Goal: Task Accomplishment & Management: Manage account settings

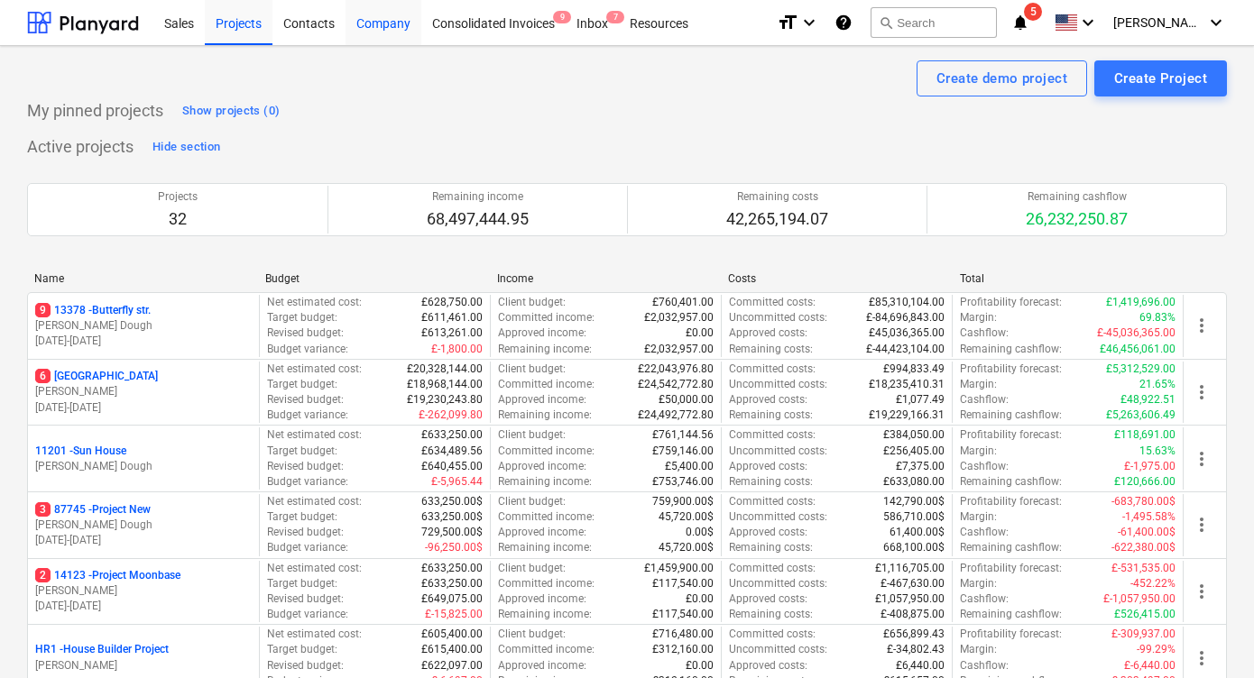
click at [393, 25] on div "Company" at bounding box center [383, 22] width 76 height 46
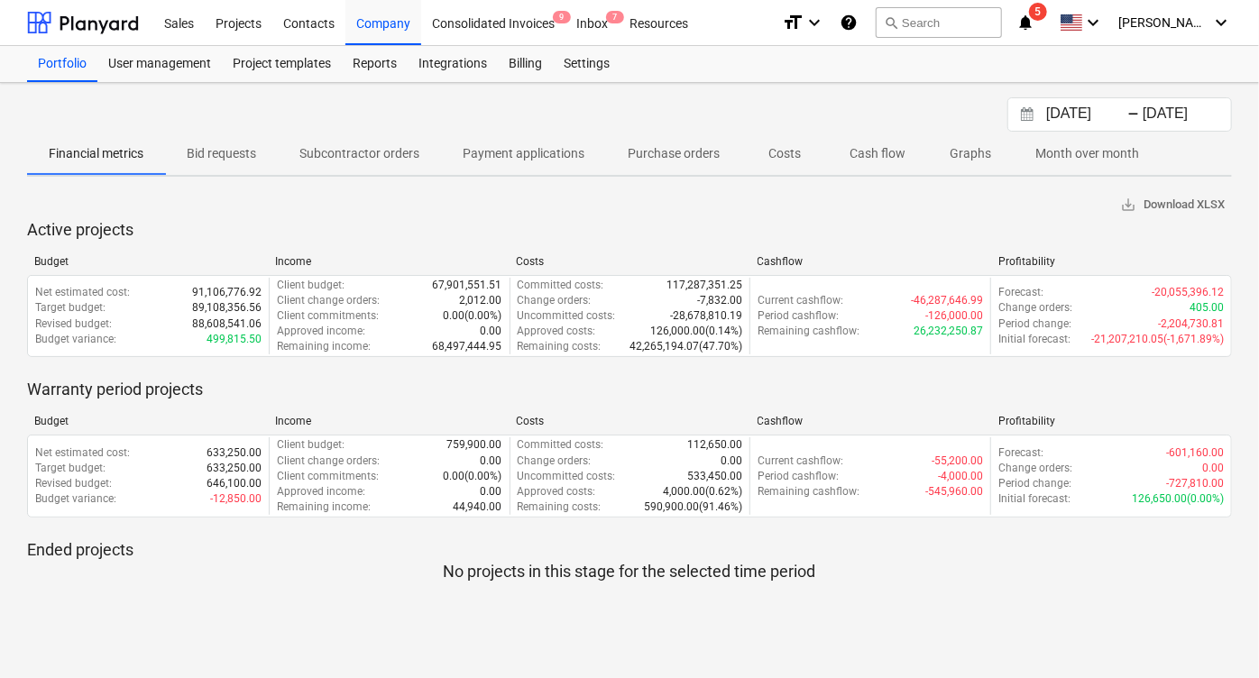
click at [587, 45] on div "Sales Projects Contacts Company Consolidated Invoices 9 Inbox 7 Resources forma…" at bounding box center [629, 23] width 1259 height 46
click at [586, 55] on div "Settings" at bounding box center [587, 64] width 68 height 36
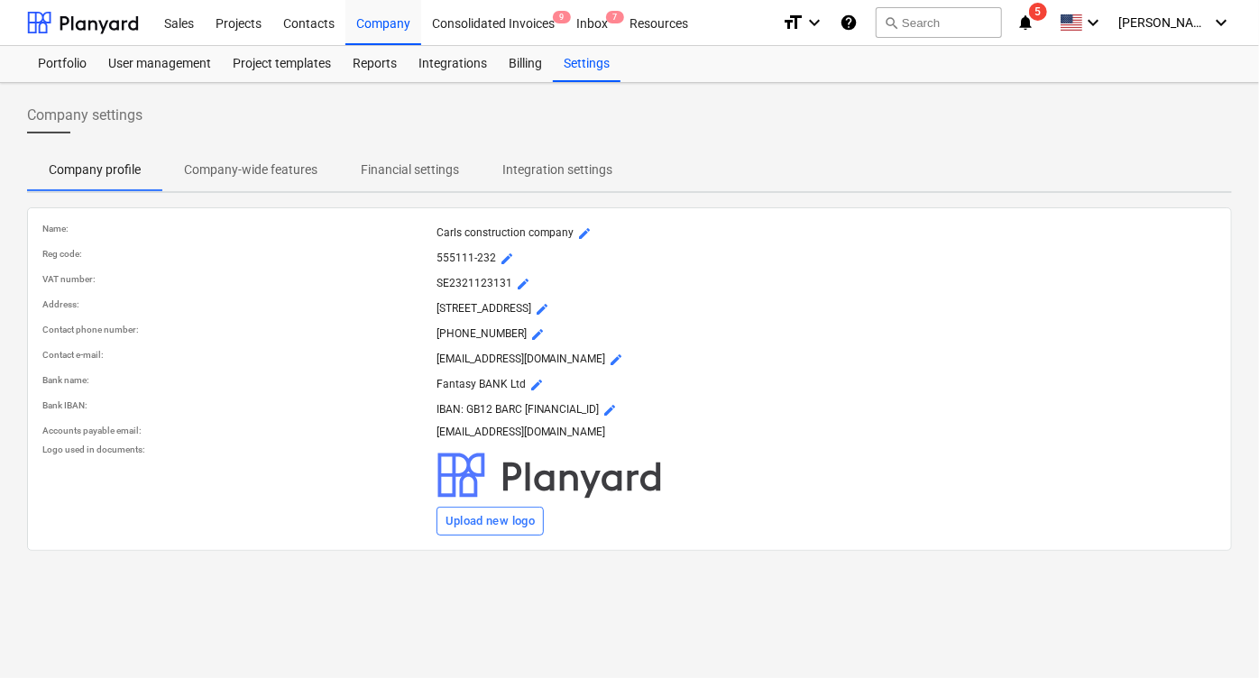
click at [285, 165] on p "Company-wide features" at bounding box center [250, 170] width 133 height 19
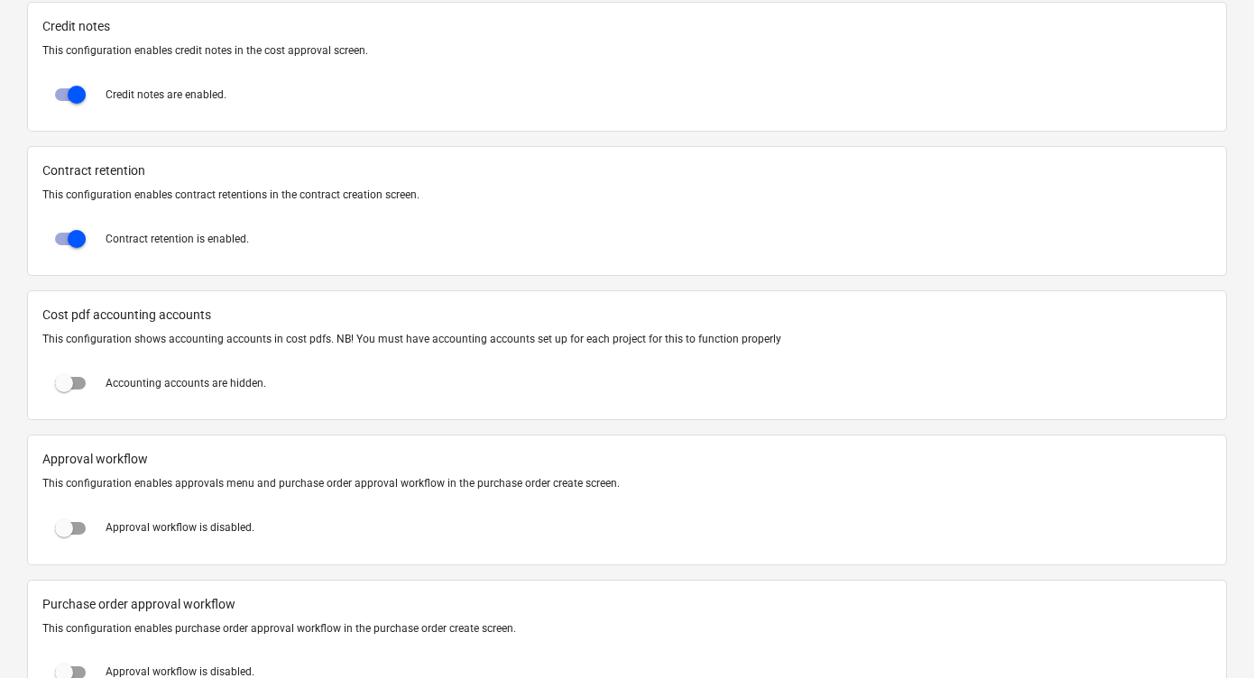
scroll to position [1484, 0]
click at [82, 528] on input "checkbox" at bounding box center [63, 529] width 43 height 43
checkbox input "true"
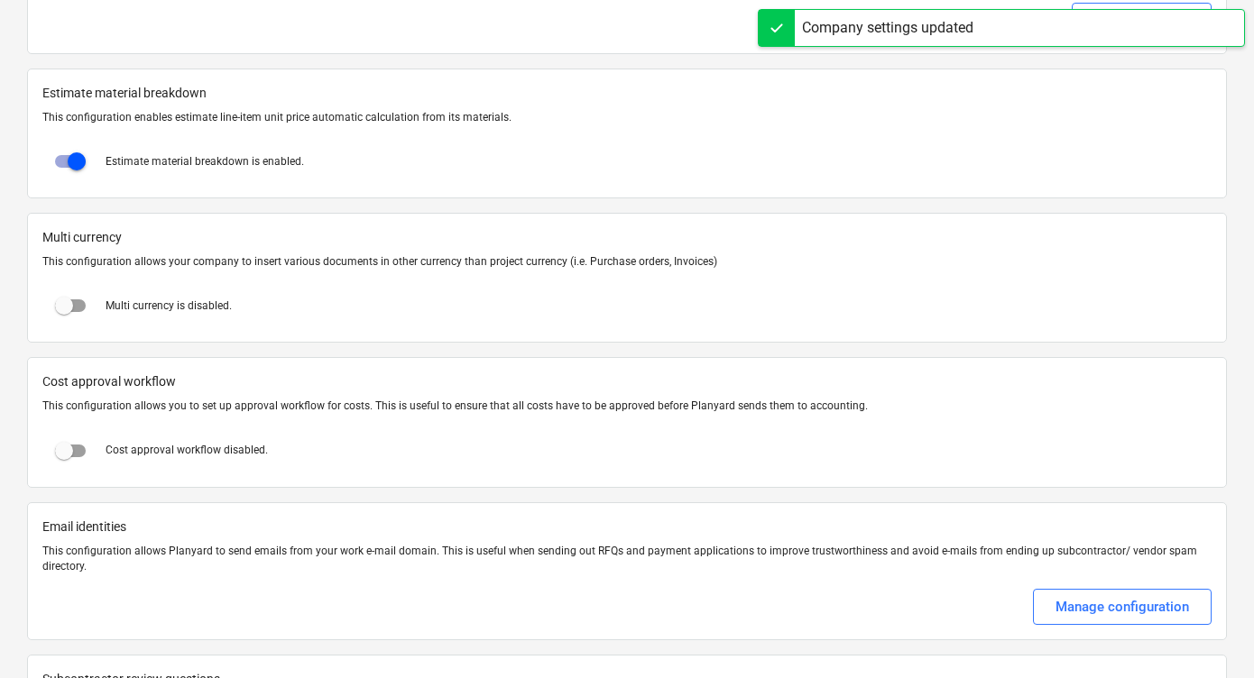
scroll to position [3008, 0]
click at [74, 448] on input "checkbox" at bounding box center [63, 451] width 43 height 43
checkbox input "true"
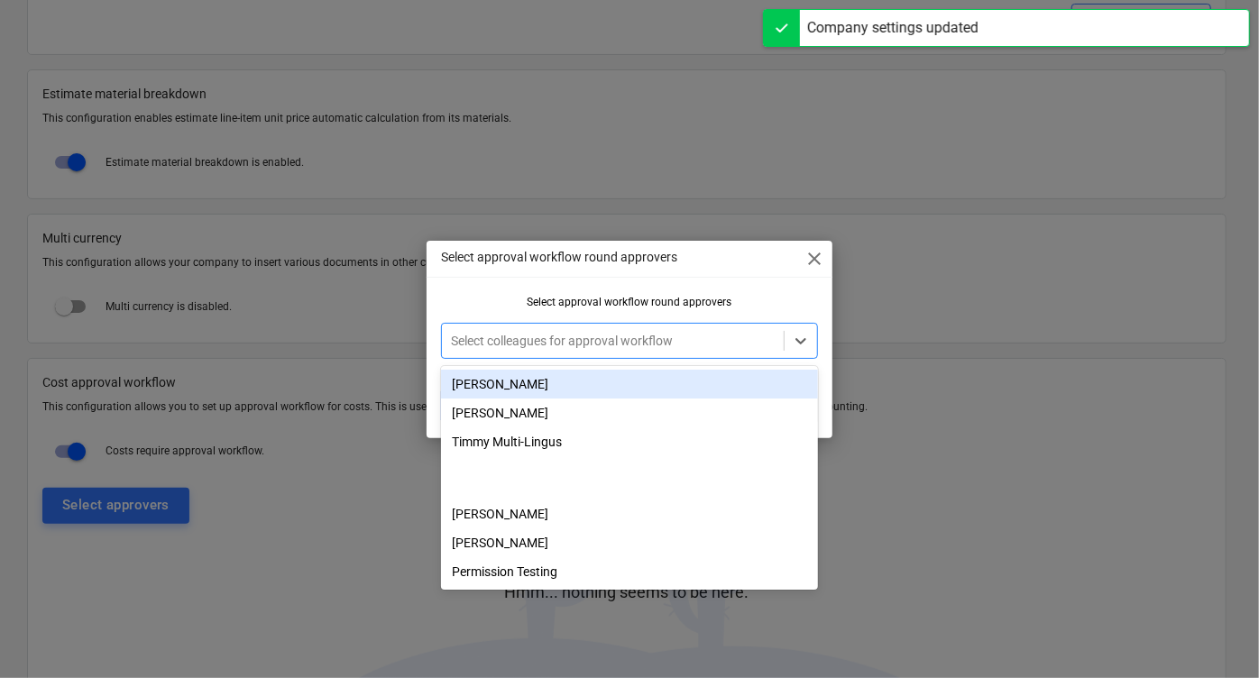
click at [615, 344] on div at bounding box center [613, 341] width 324 height 18
click at [556, 387] on div "[PERSON_NAME]" at bounding box center [629, 384] width 377 height 29
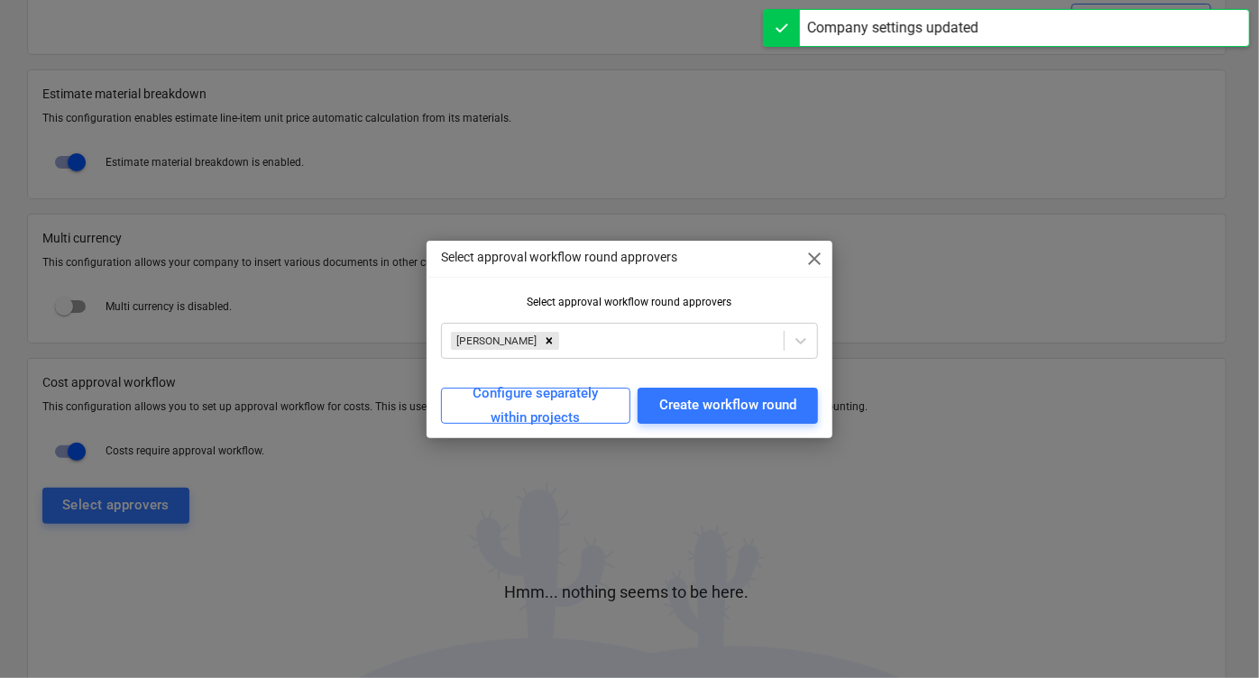
click at [634, 251] on p "Select approval workflow round approvers" at bounding box center [559, 257] width 236 height 19
click at [721, 400] on div "Create workflow round" at bounding box center [727, 404] width 137 height 23
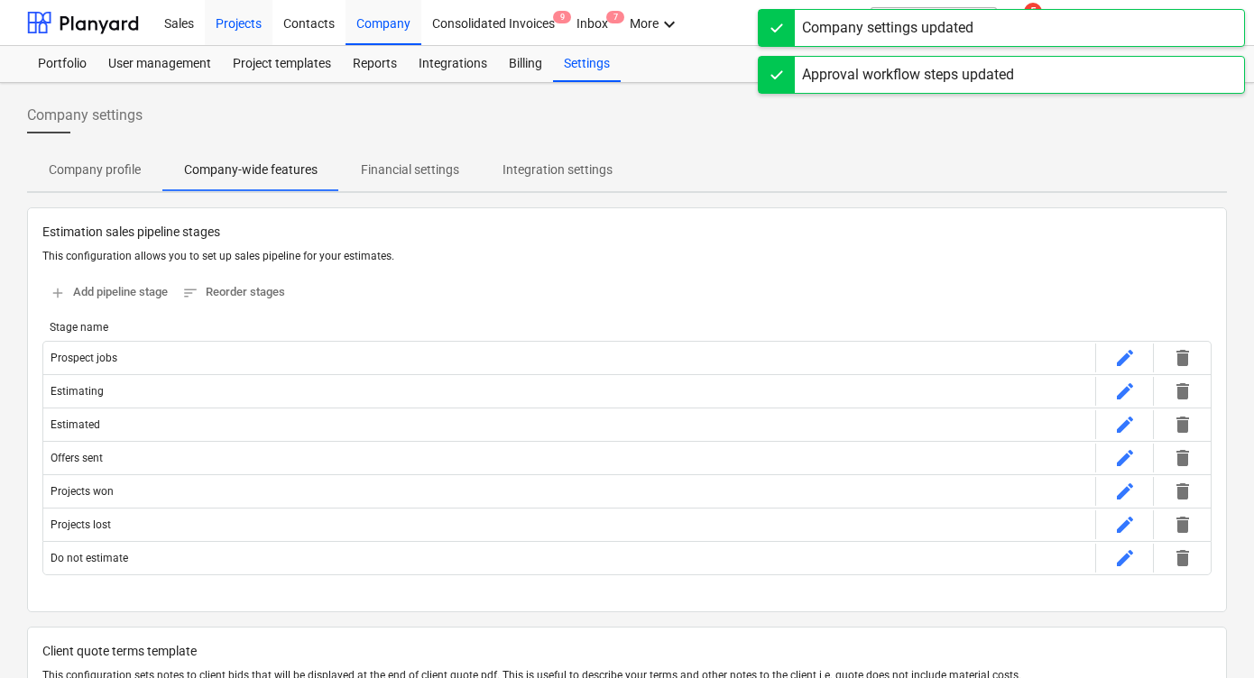
click at [225, 24] on div "Projects" at bounding box center [239, 22] width 68 height 46
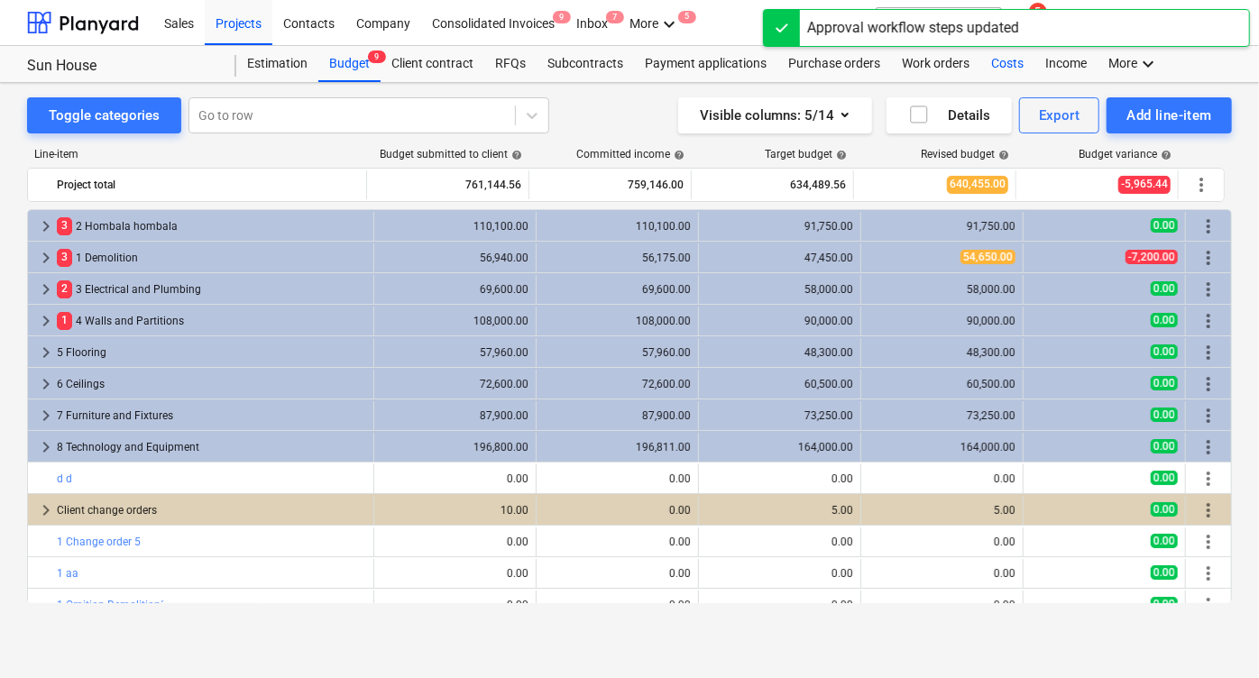
click at [993, 68] on div "Costs" at bounding box center [1007, 64] width 54 height 36
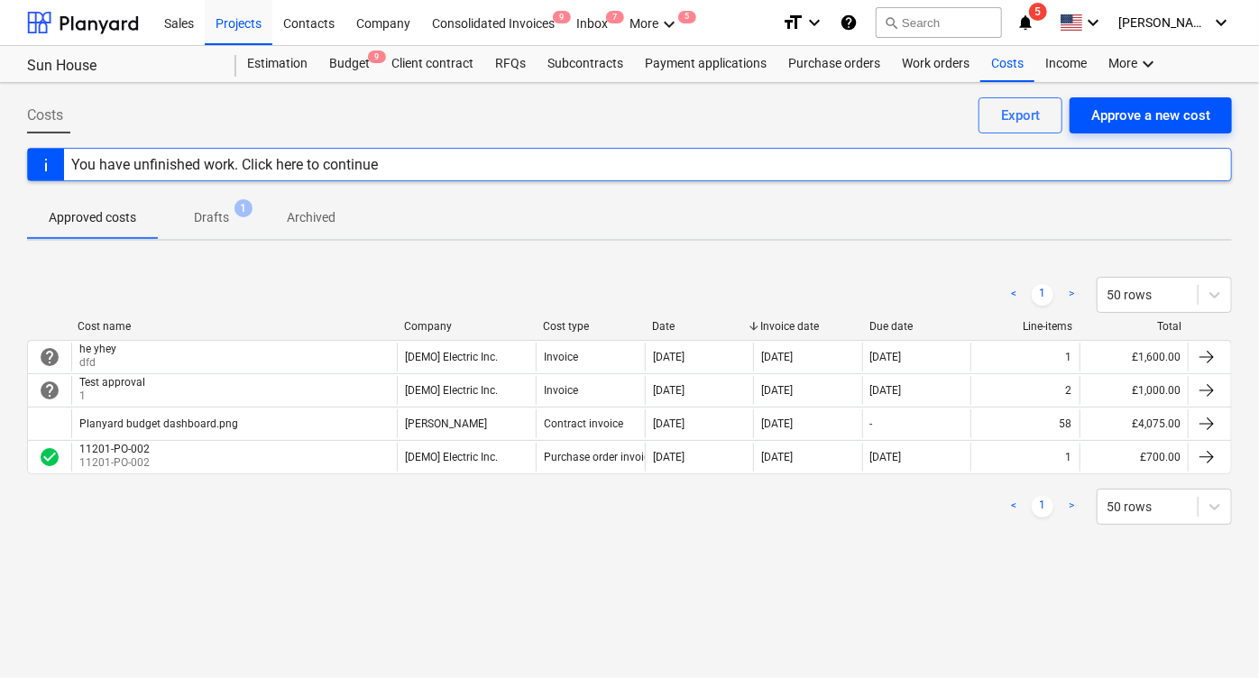
click at [1123, 116] on div "Approve a new cost" at bounding box center [1150, 115] width 119 height 23
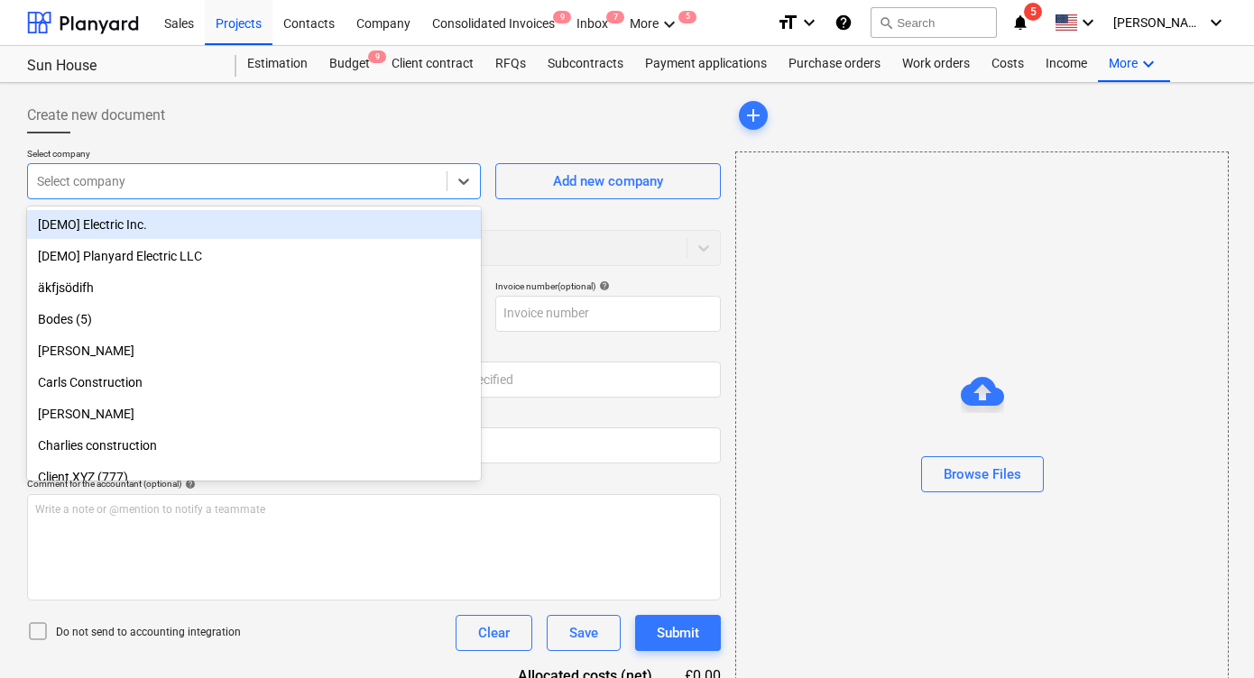
click at [317, 187] on div at bounding box center [237, 181] width 400 height 18
click at [281, 219] on div "[DEMO] Electric Inc." at bounding box center [254, 224] width 454 height 29
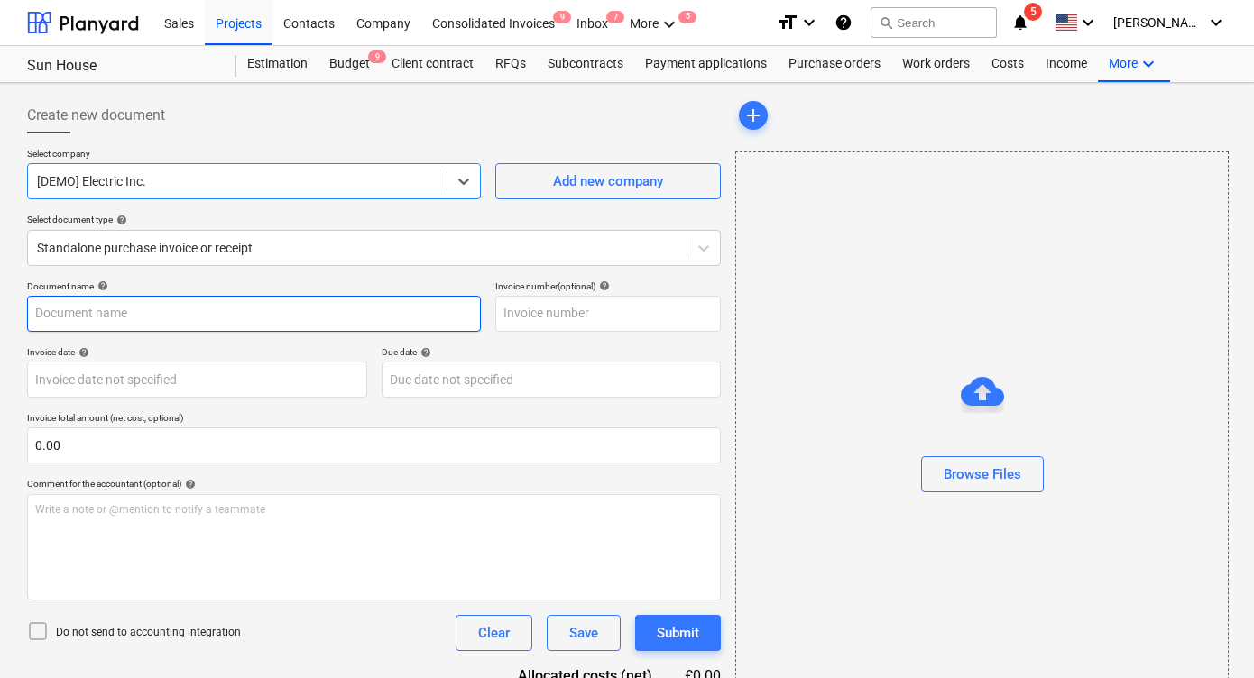
scroll to position [87, 0]
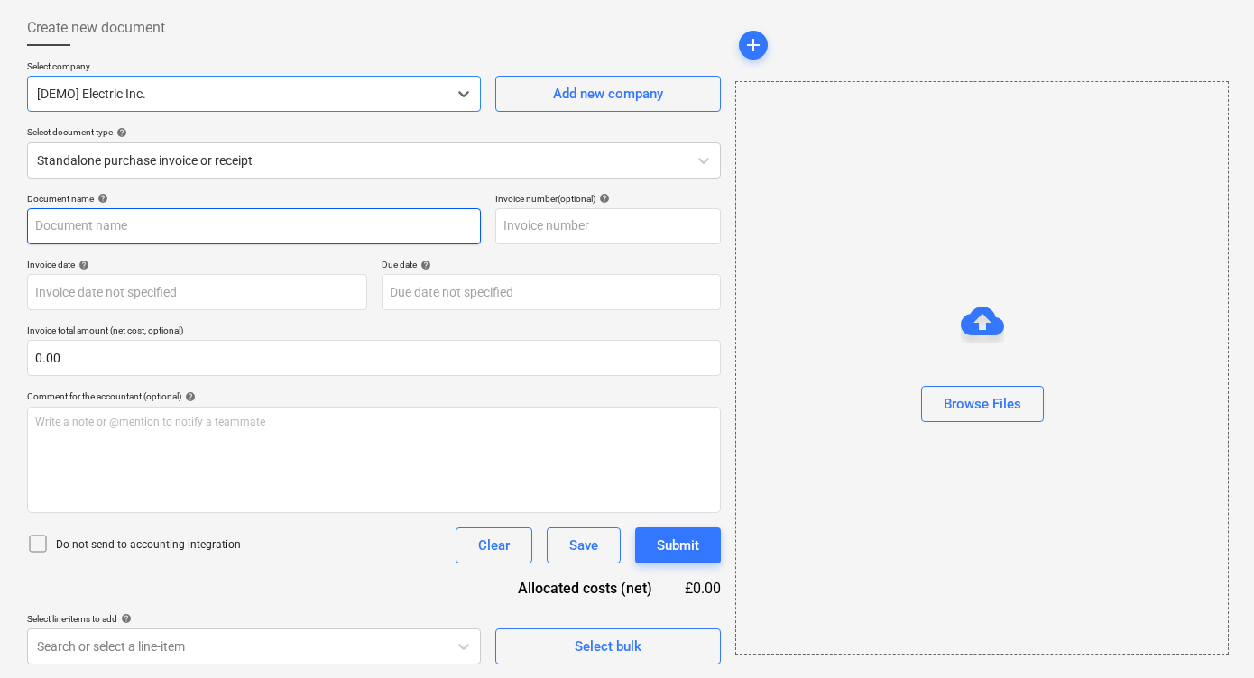
click at [344, 219] on input "text" at bounding box center [254, 226] width 454 height 36
type input "wdd"
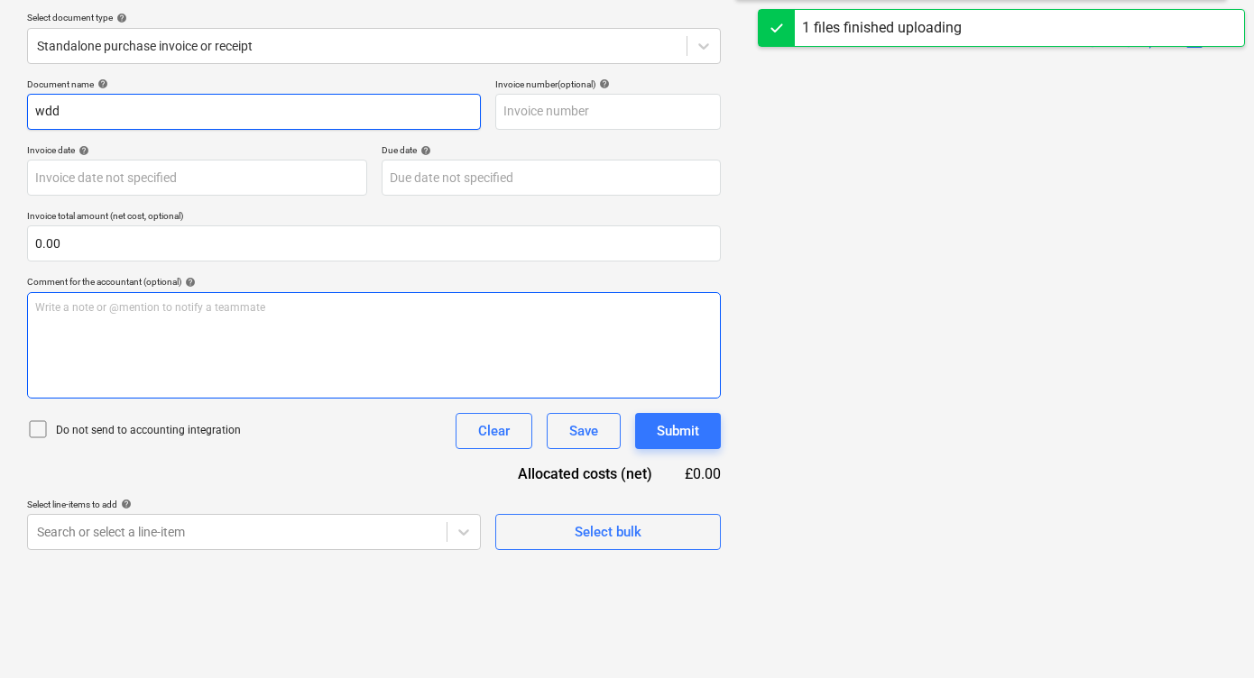
scroll to position [180, 0]
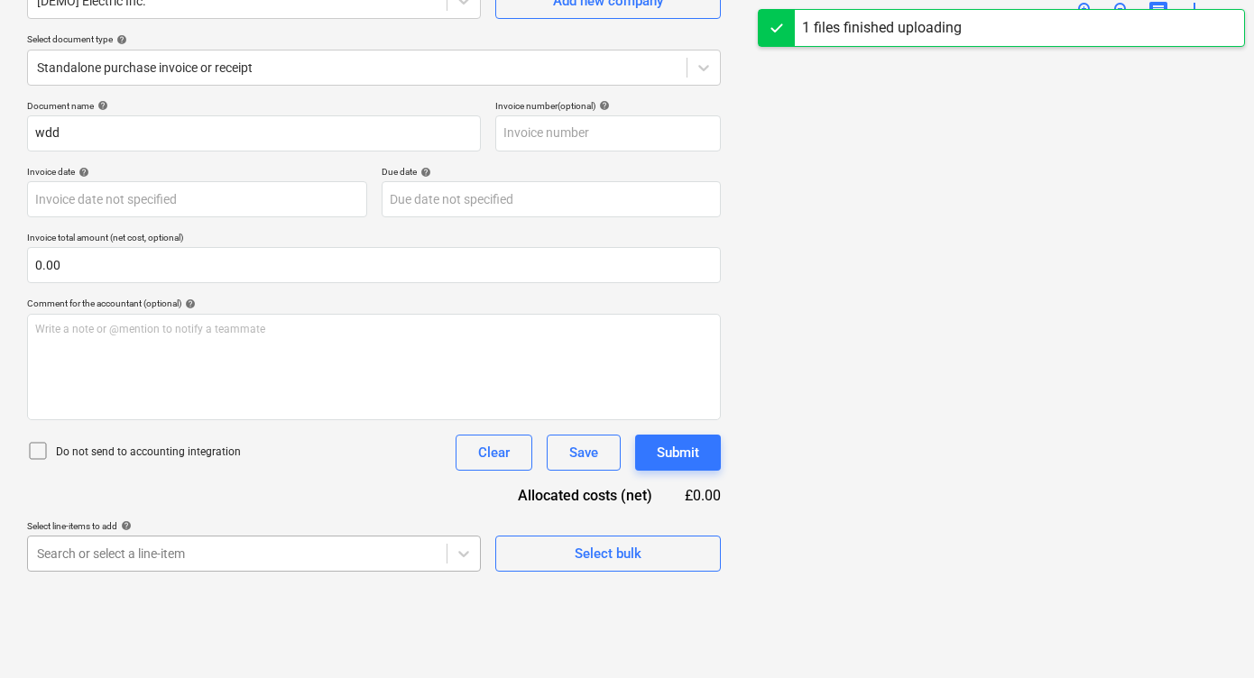
click at [344, 498] on body "Sales Projects Contacts Company Consolidated Invoices 9 Inbox 7 More keyboard_a…" at bounding box center [627, 159] width 1254 height 678
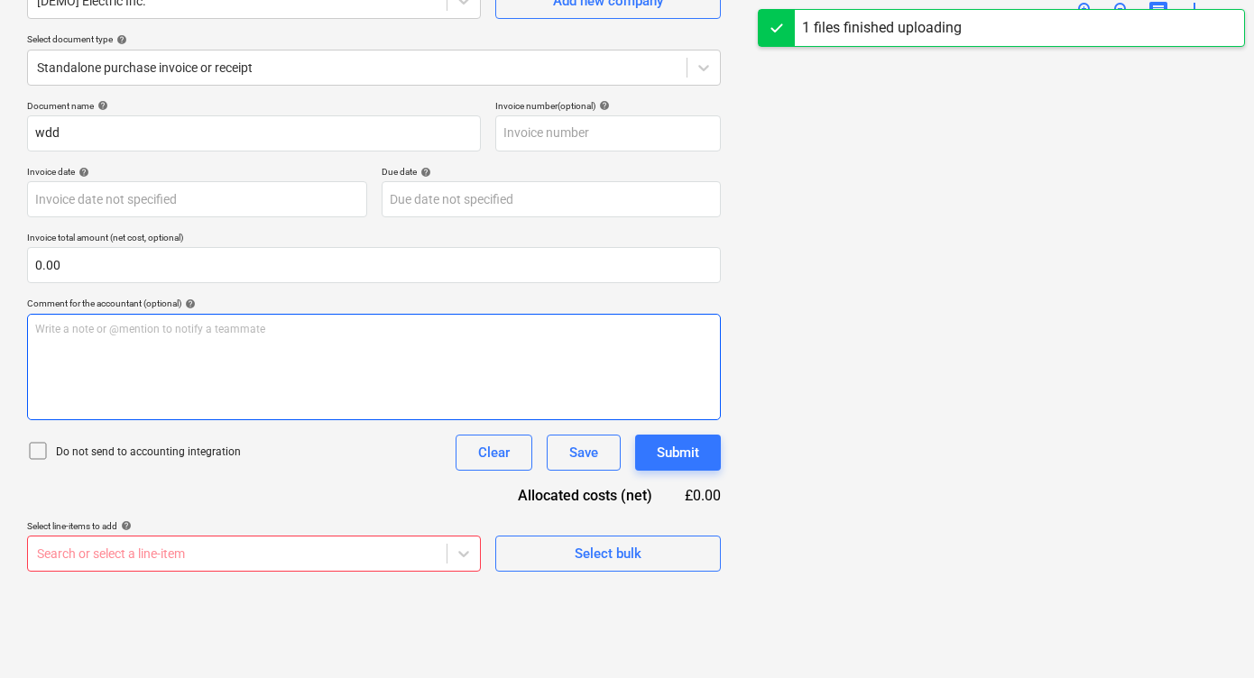
click at [604, 393] on div "Document name help wdd Invoice number (optional) help Invoice date help Press t…" at bounding box center [373, 336] width 693 height 472
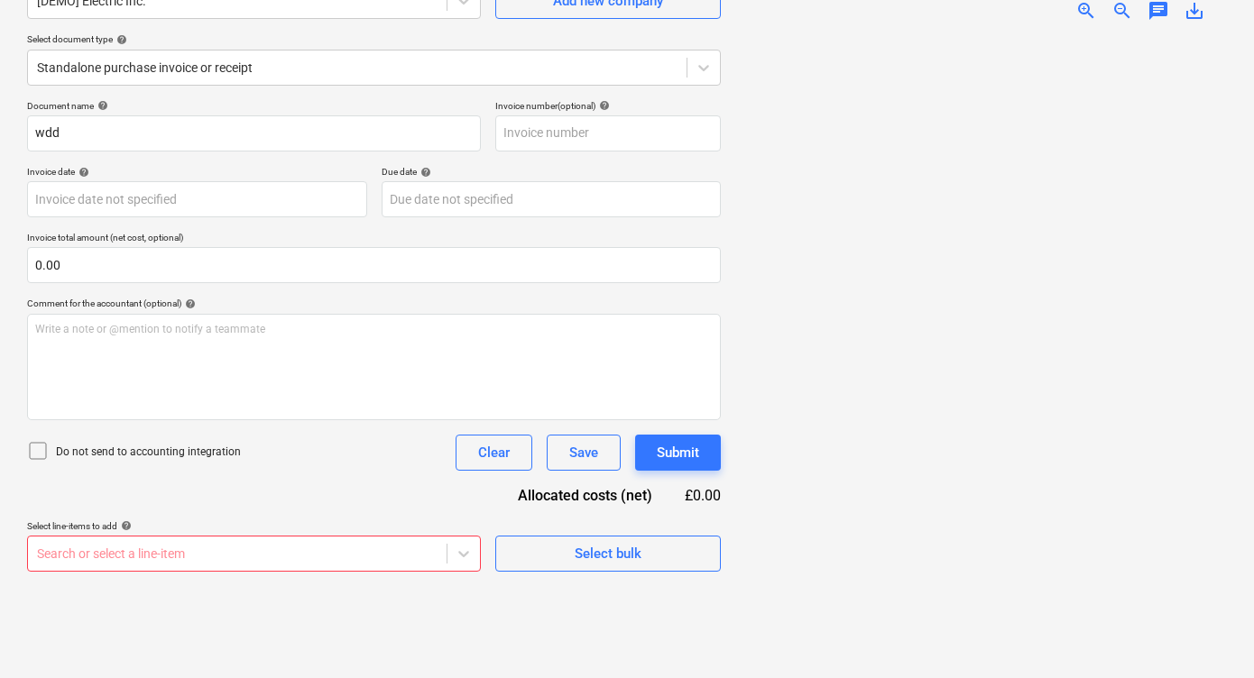
click at [550, 525] on div "Select bulk" at bounding box center [607, 545] width 225 height 51
click at [548, 542] on span "Select bulk" at bounding box center [608, 553] width 180 height 23
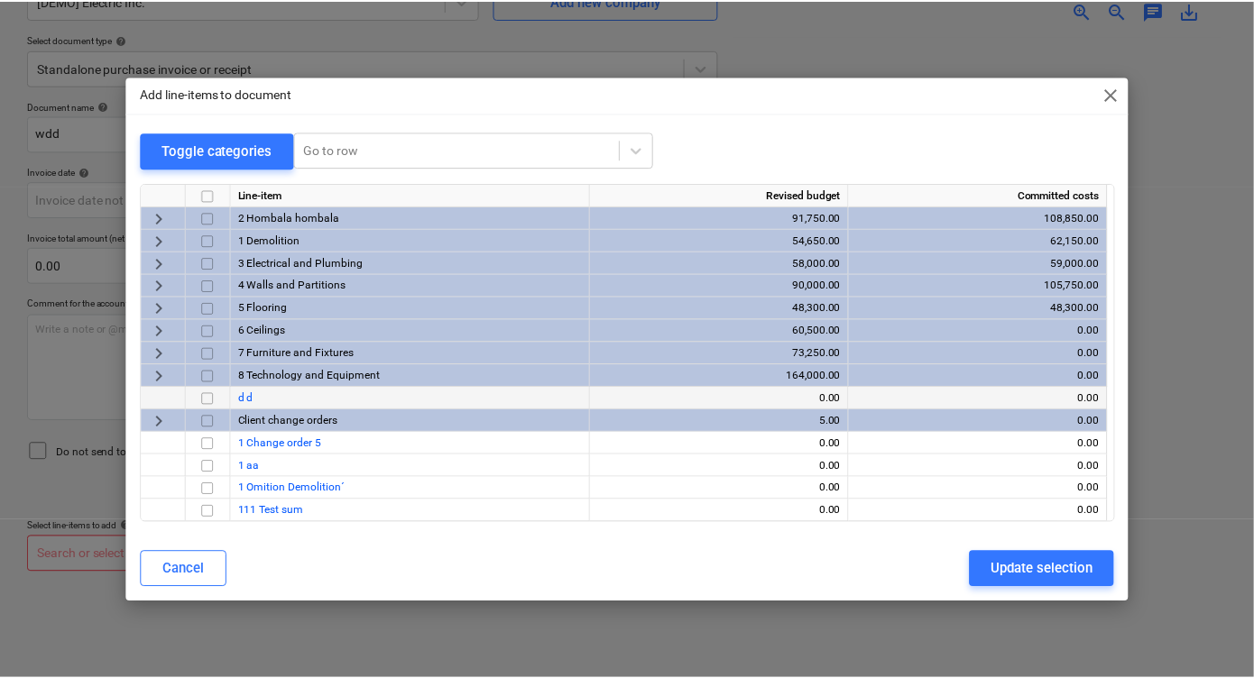
scroll to position [0, 0]
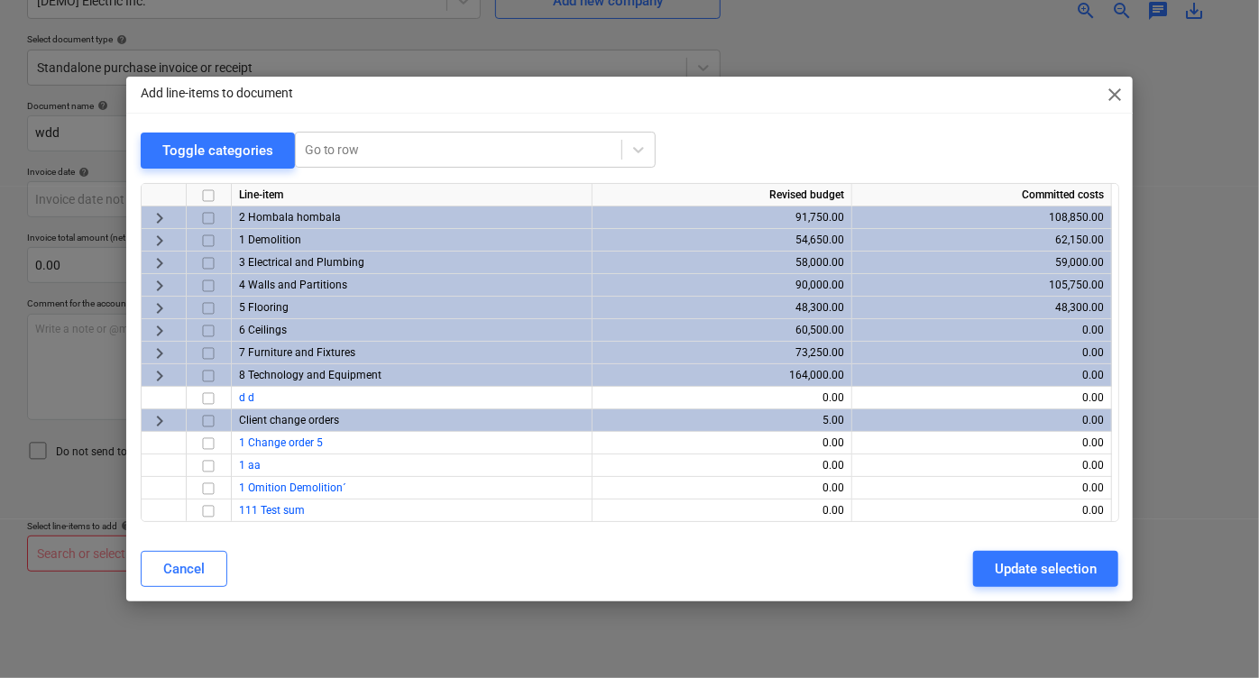
click at [160, 326] on span "keyboard_arrow_right" at bounding box center [160, 331] width 22 height 22
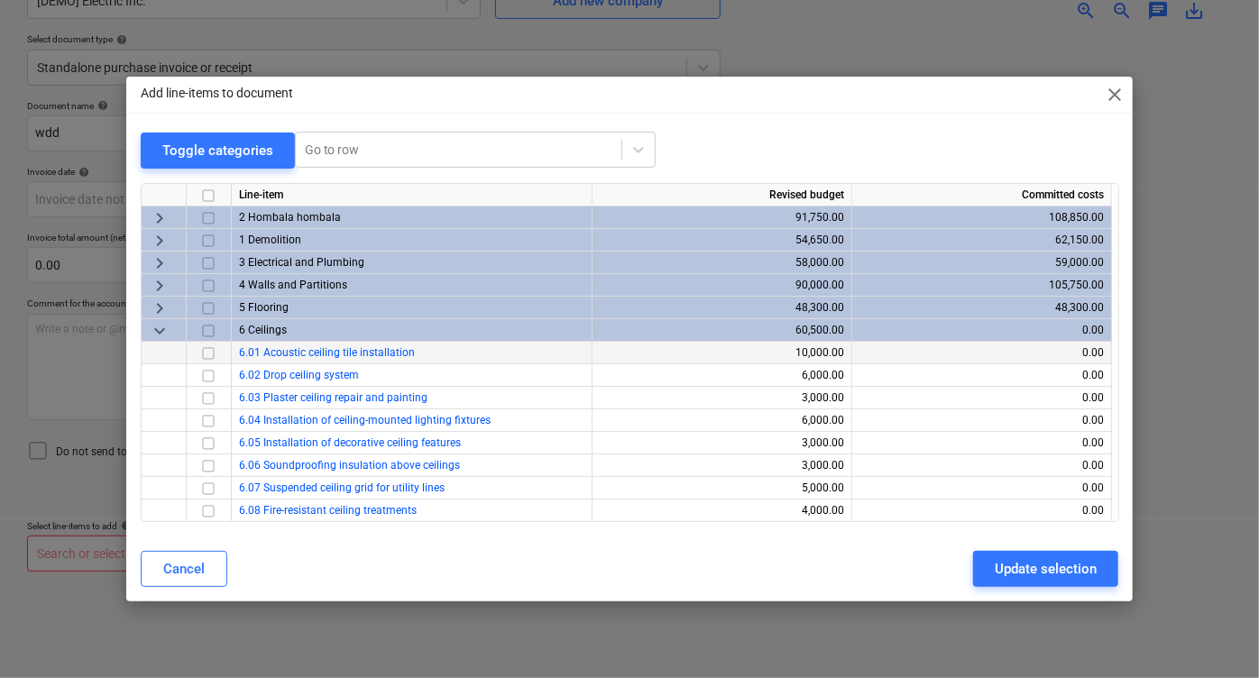
click at [206, 351] on input "checkbox" at bounding box center [208, 354] width 22 height 22
click at [1042, 569] on div "Update selection" at bounding box center [1046, 568] width 102 height 23
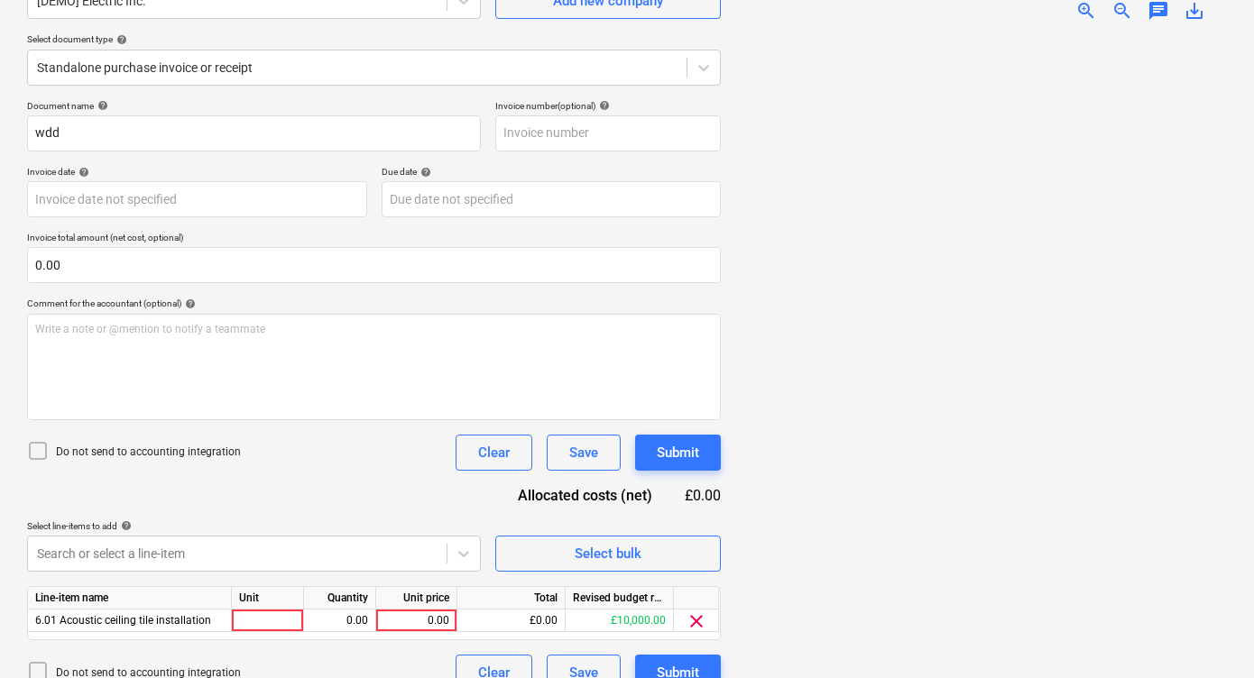
click at [416, 607] on div "Unit price" at bounding box center [416, 598] width 81 height 23
click at [417, 620] on div "0.00" at bounding box center [416, 621] width 66 height 23
type input "5000"
click at [405, 536] on div "Search or select a line-item" at bounding box center [254, 554] width 454 height 36
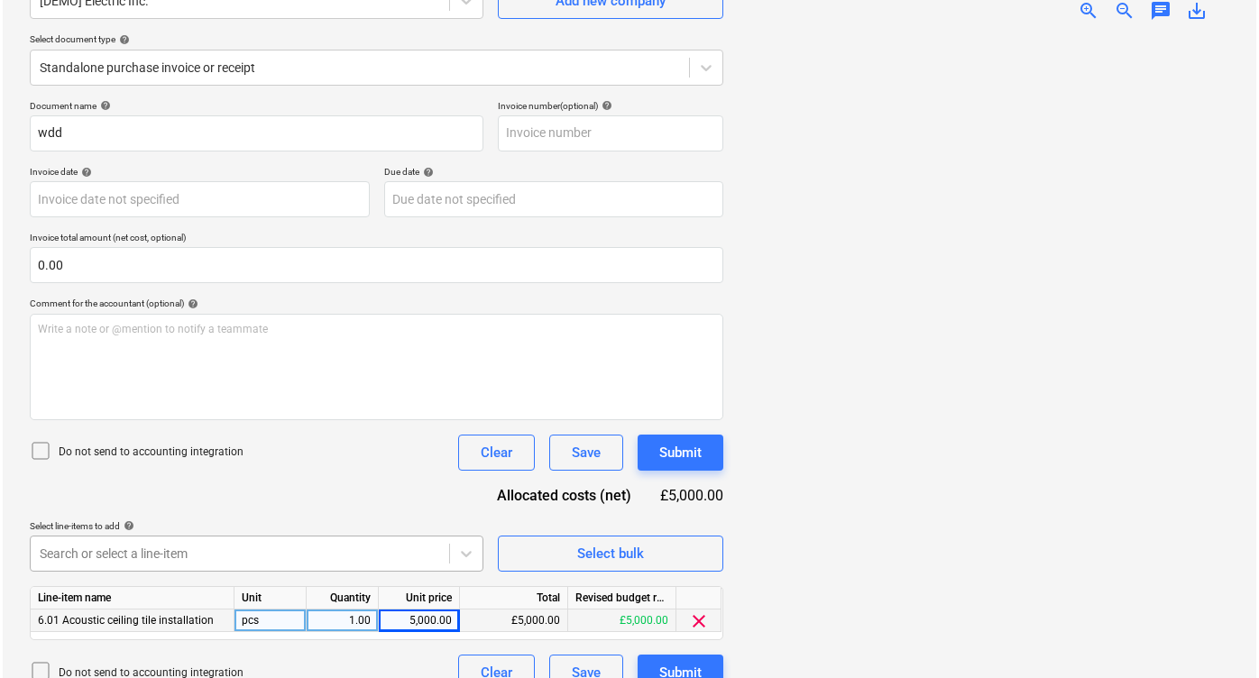
scroll to position [207, 0]
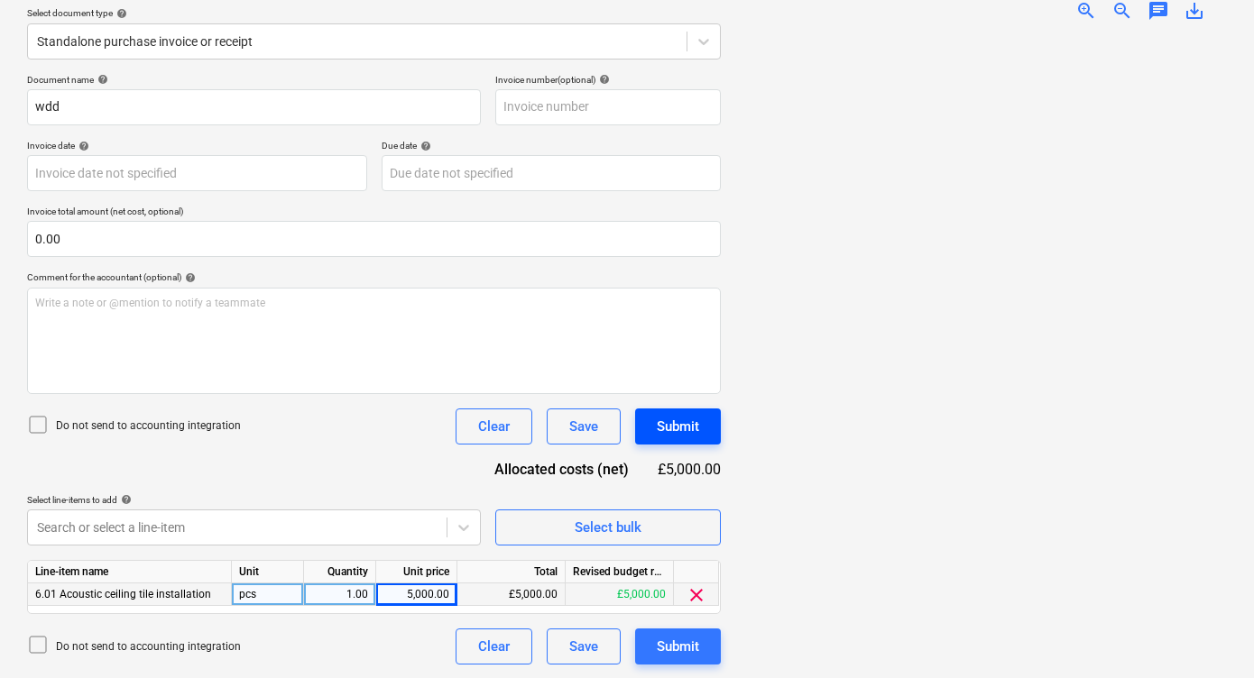
click at [676, 426] on div "Submit" at bounding box center [678, 426] width 42 height 23
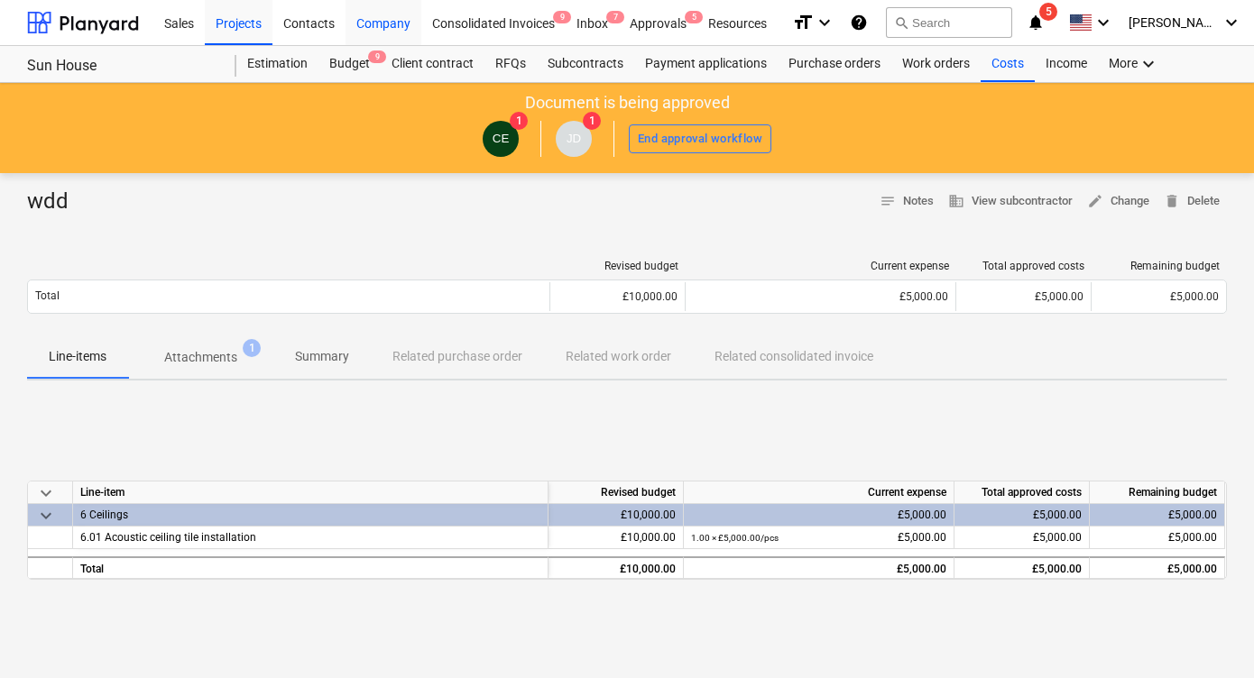
click at [381, 31] on div "Company" at bounding box center [383, 22] width 76 height 46
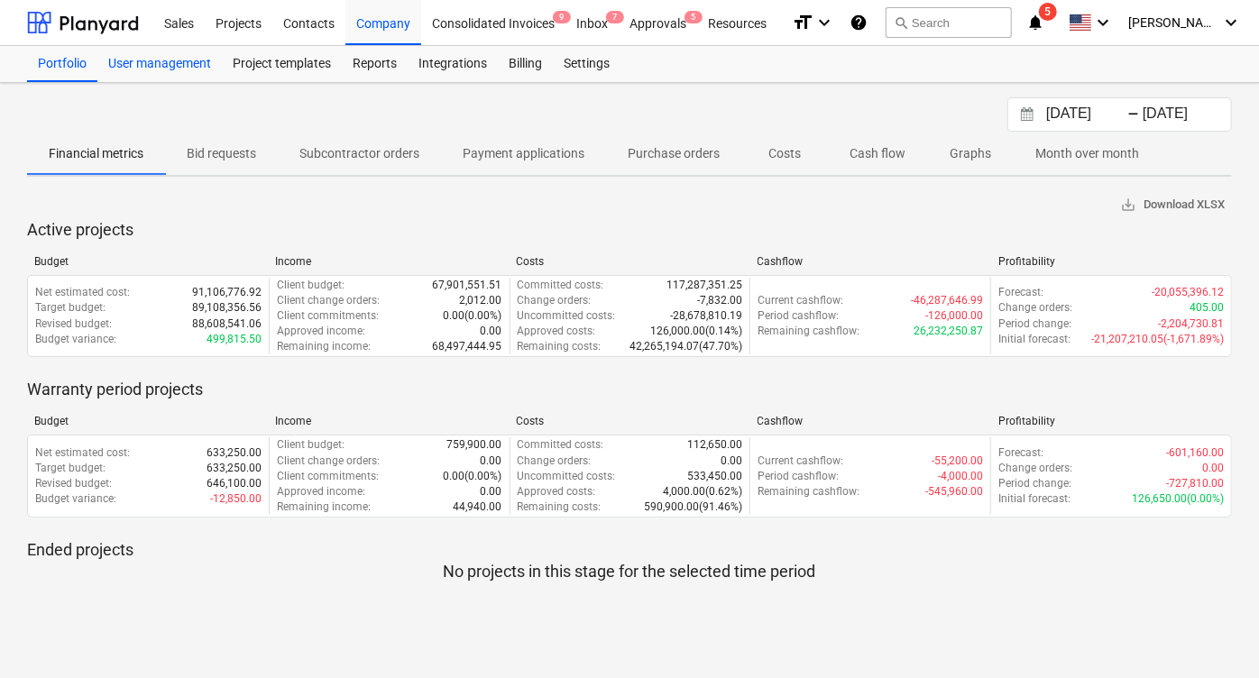
click at [166, 57] on div "User management" at bounding box center [159, 64] width 124 height 36
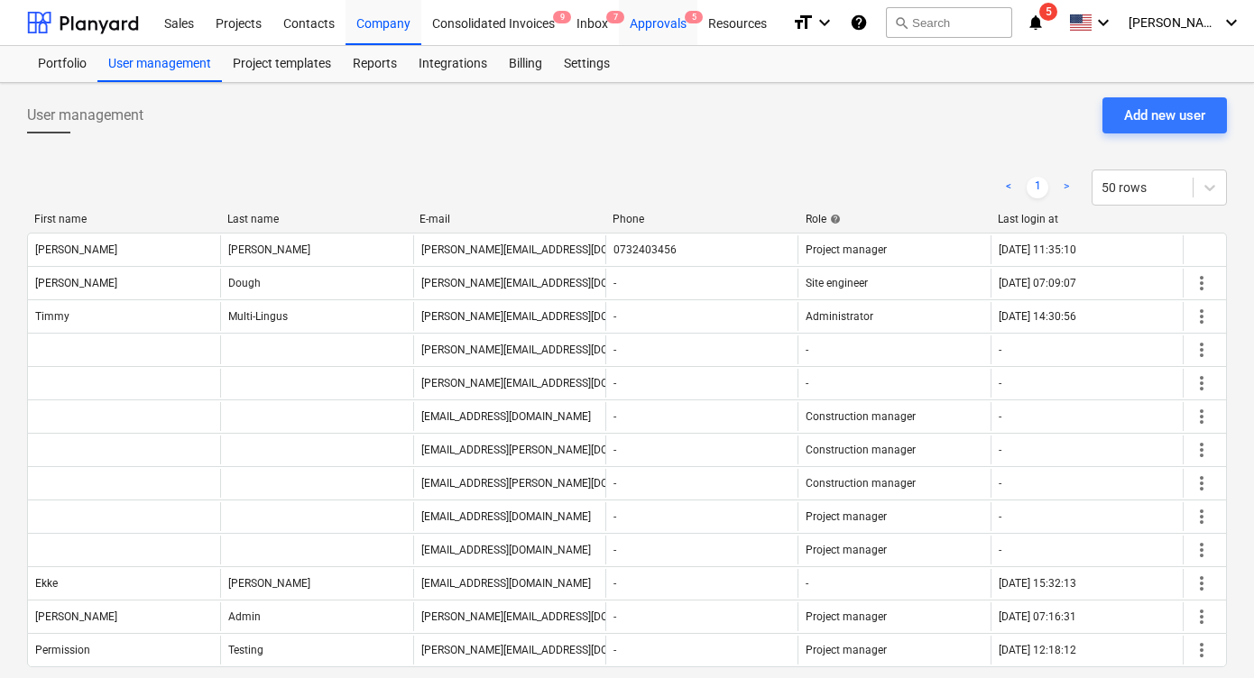
click at [647, 32] on div "Approvals 5" at bounding box center [658, 22] width 78 height 46
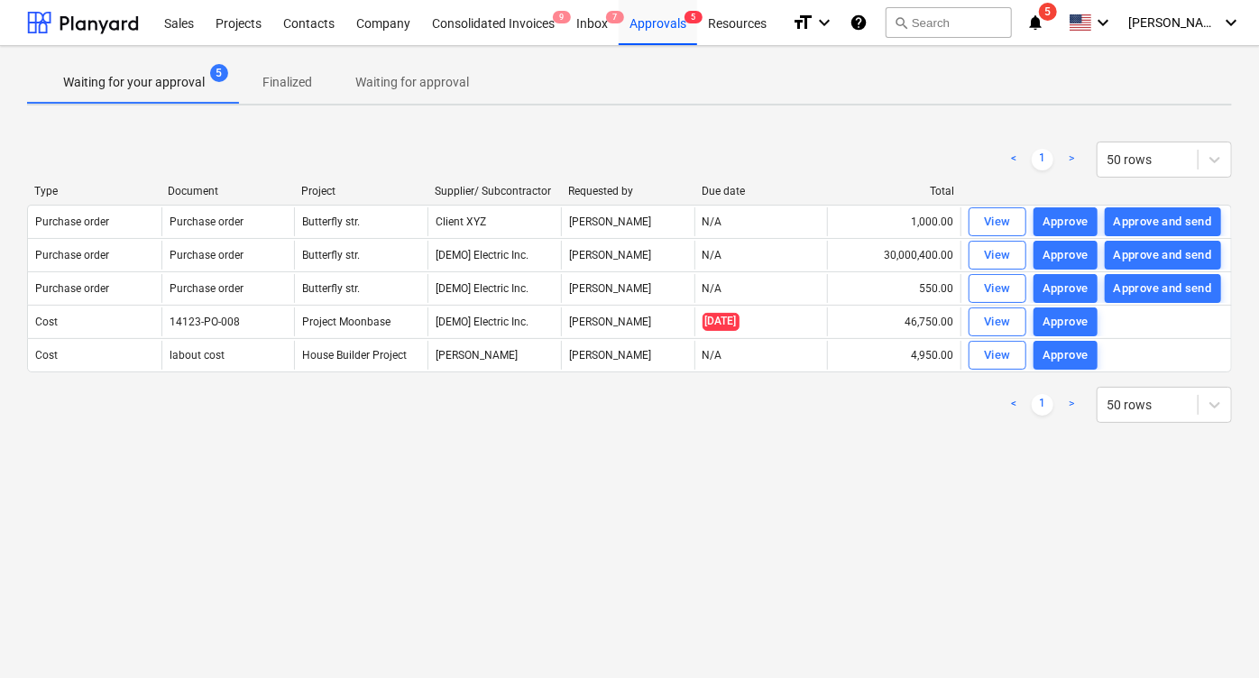
click at [363, 74] on p "Waiting for approval" at bounding box center [412, 82] width 114 height 19
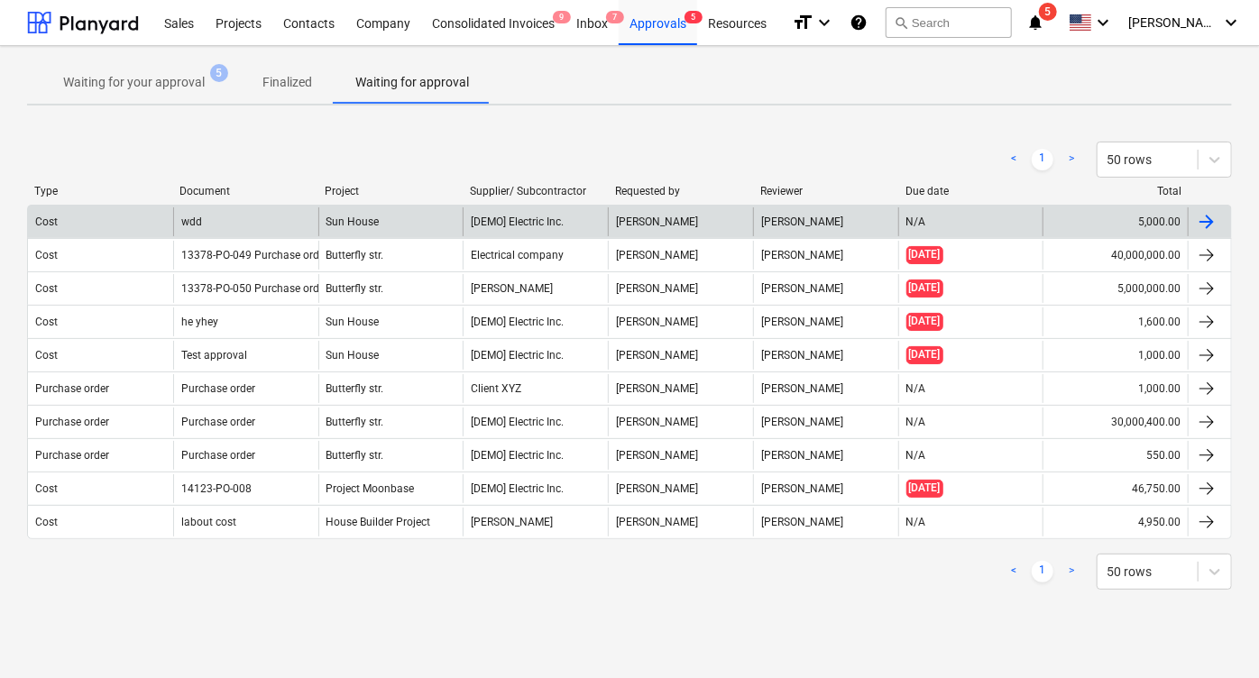
click at [100, 218] on div "Cost" at bounding box center [100, 221] width 145 height 29
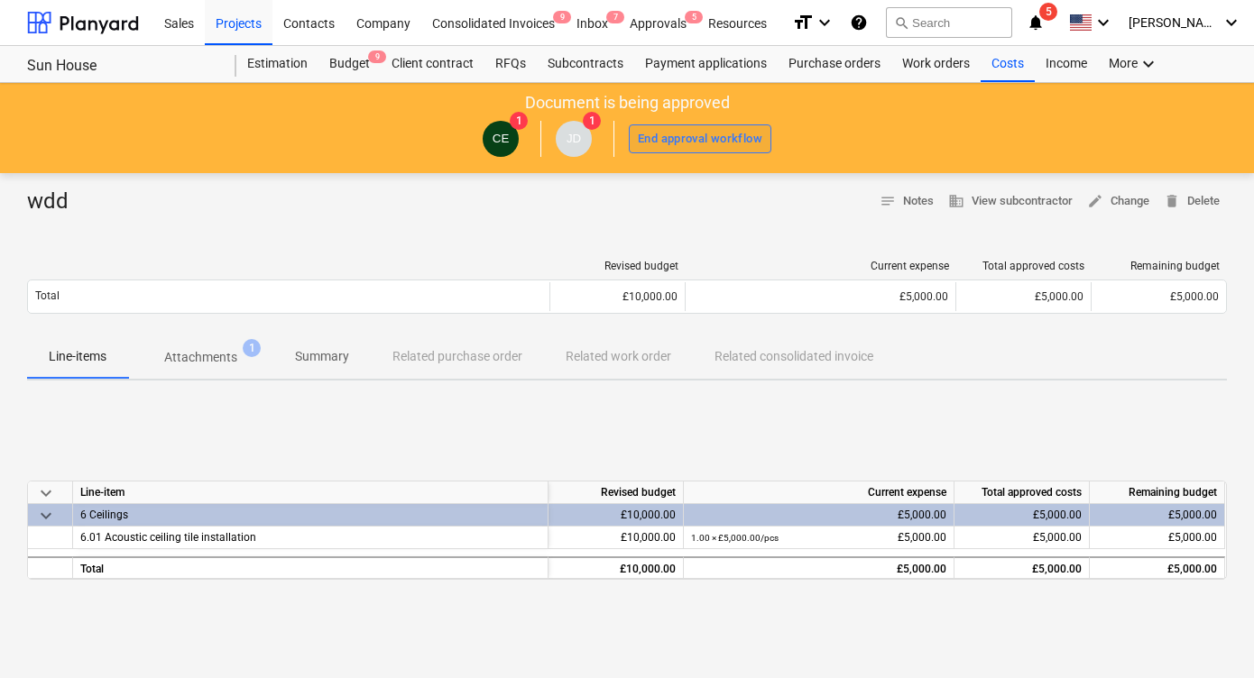
click at [693, 144] on div "End approval workflow" at bounding box center [700, 139] width 124 height 21
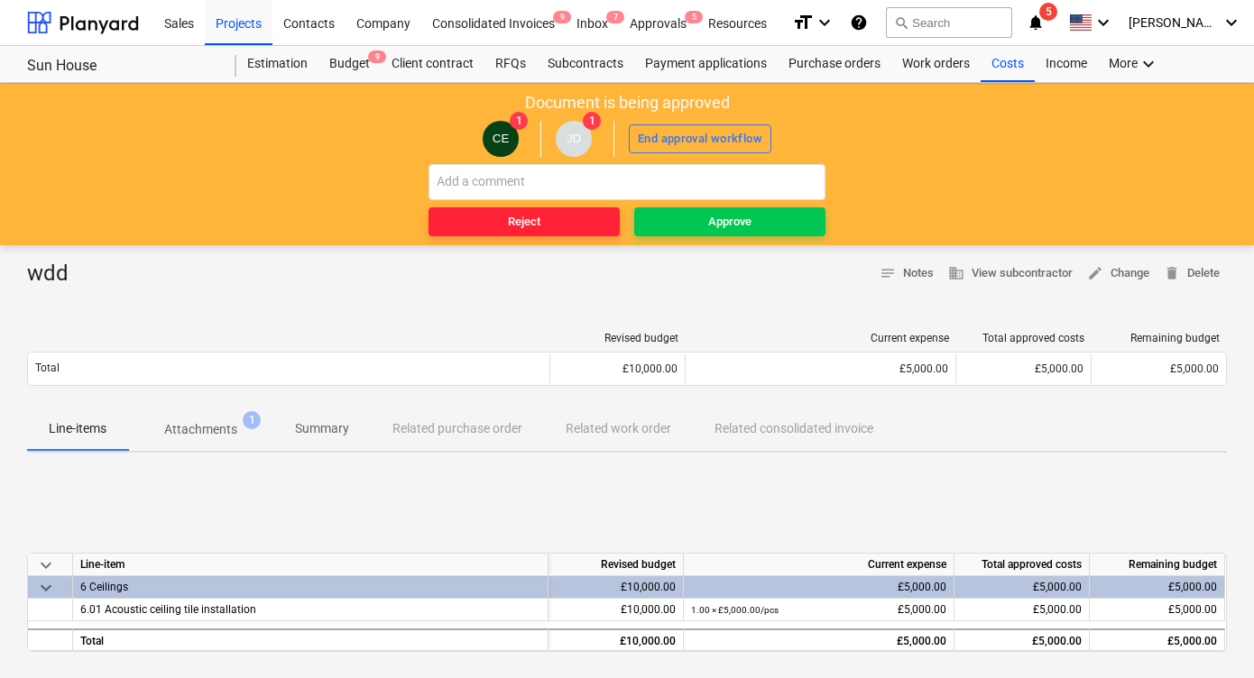
click at [574, 225] on span "Reject" at bounding box center [524, 222] width 177 height 21
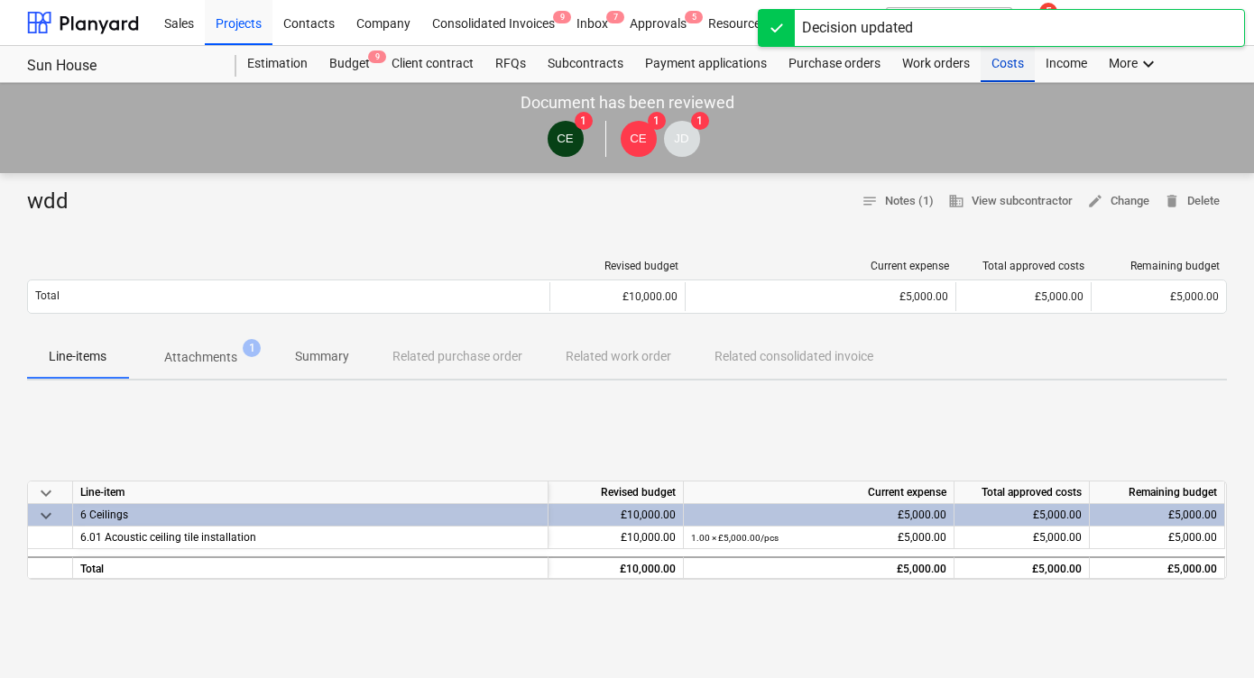
click at [992, 64] on div "Costs" at bounding box center [1007, 64] width 54 height 36
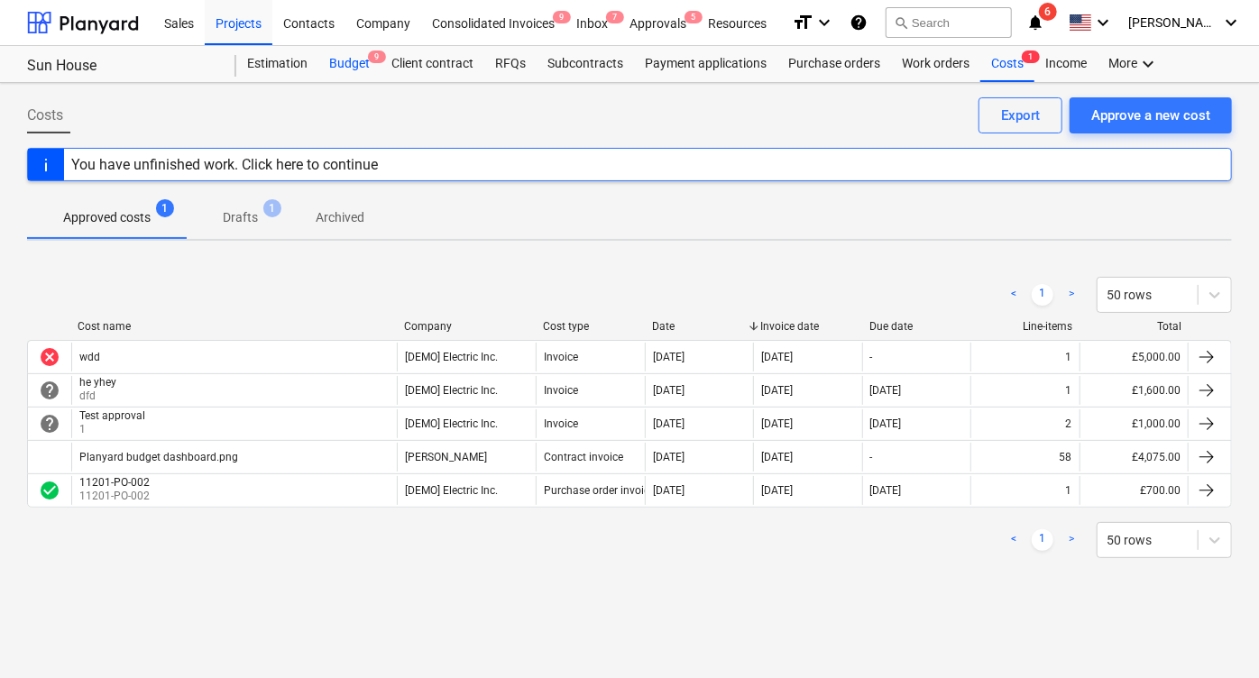
click at [335, 70] on div "Budget 9" at bounding box center [349, 64] width 62 height 36
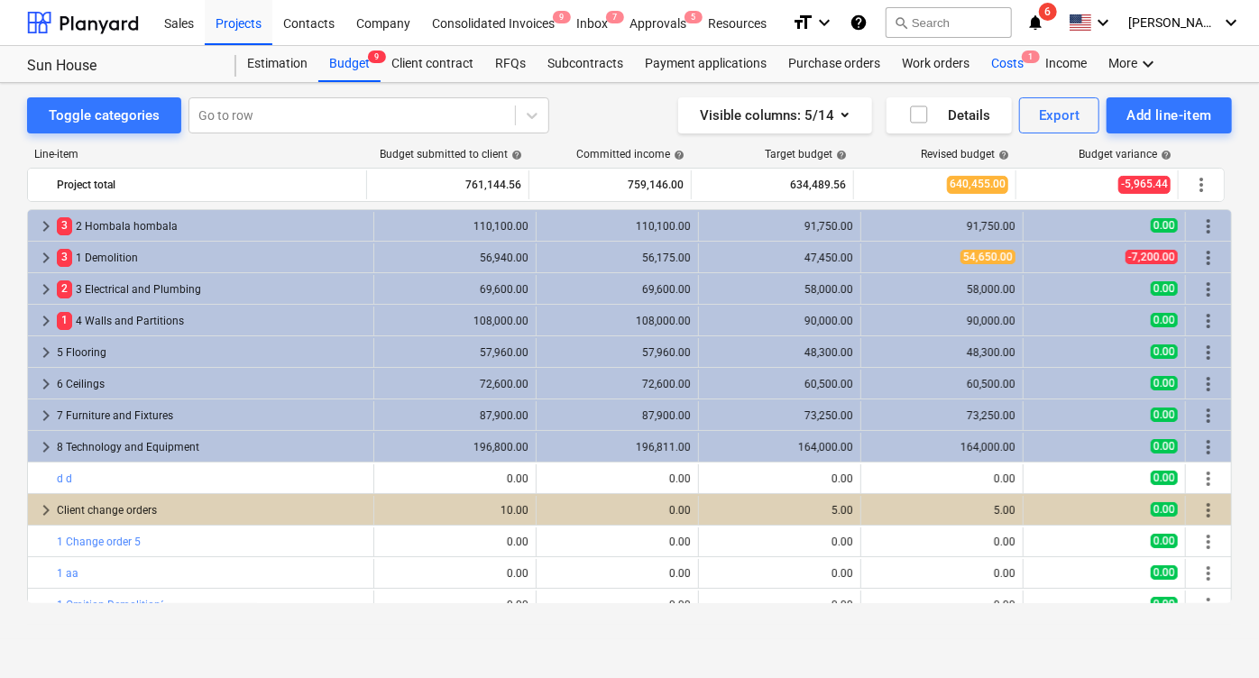
click at [1001, 60] on div "Costs 1" at bounding box center [1007, 64] width 54 height 36
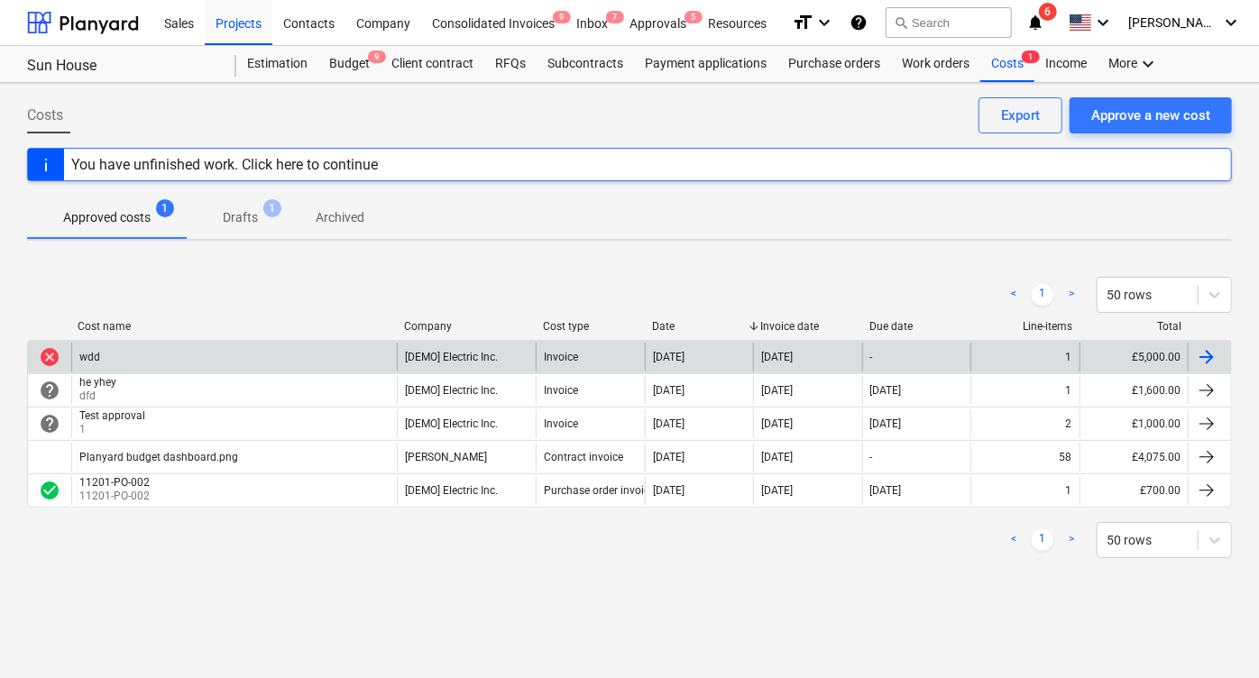
click at [264, 354] on div "wdd" at bounding box center [234, 357] width 326 height 29
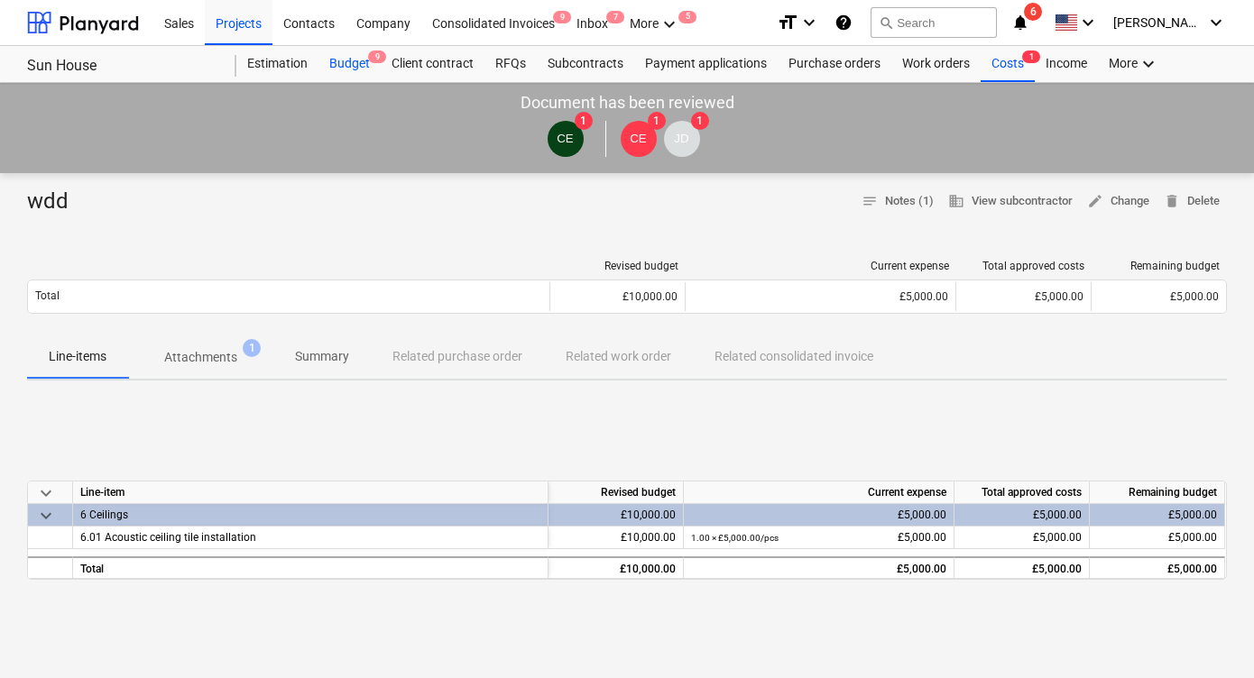
click at [357, 61] on div "Budget 9" at bounding box center [349, 64] width 62 height 36
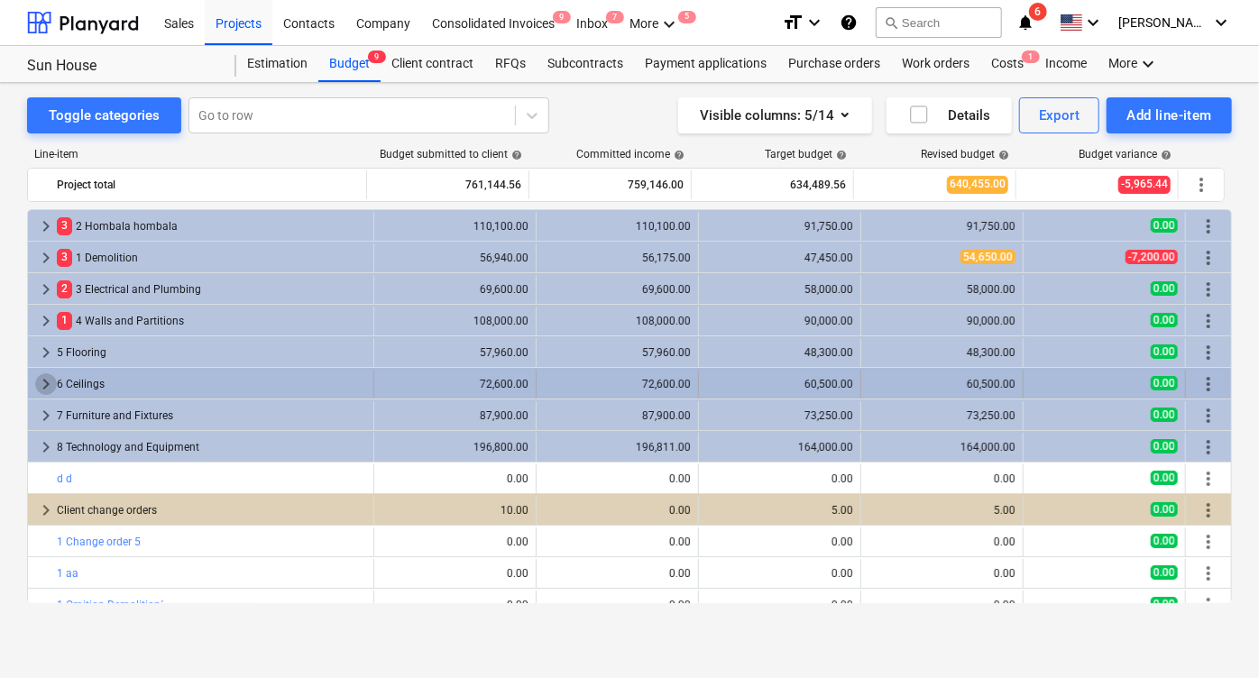
click at [41, 373] on span "keyboard_arrow_right" at bounding box center [46, 384] width 22 height 22
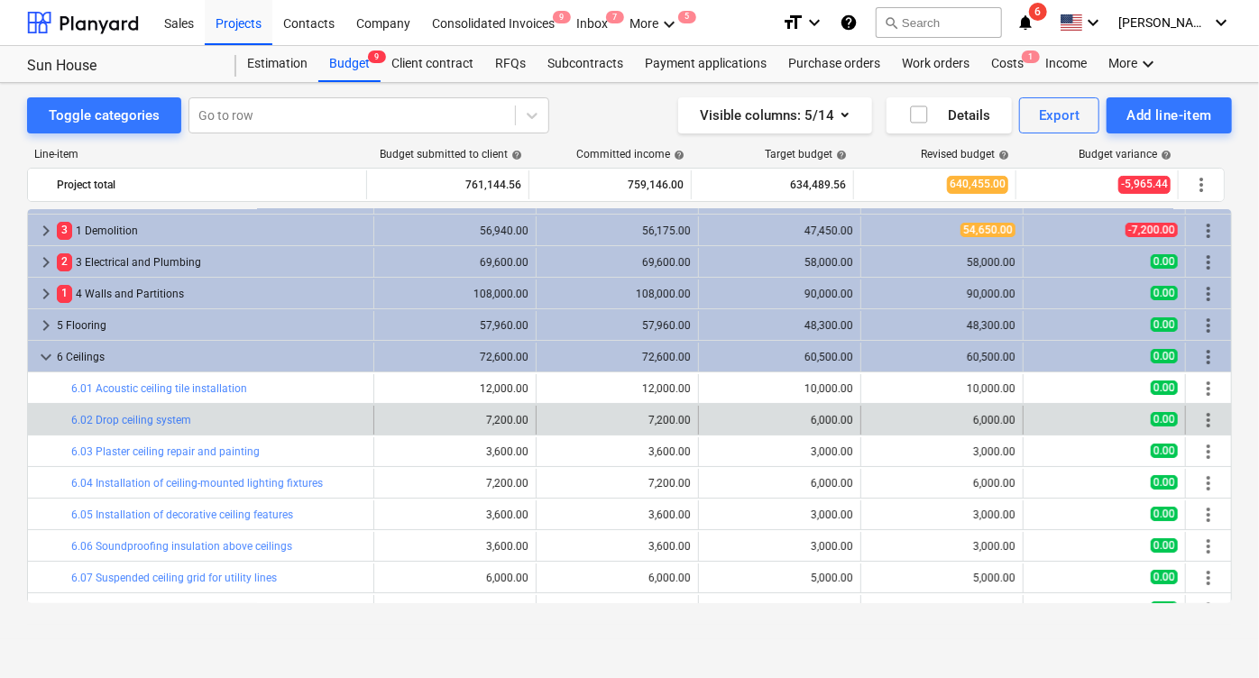
scroll to position [14, 0]
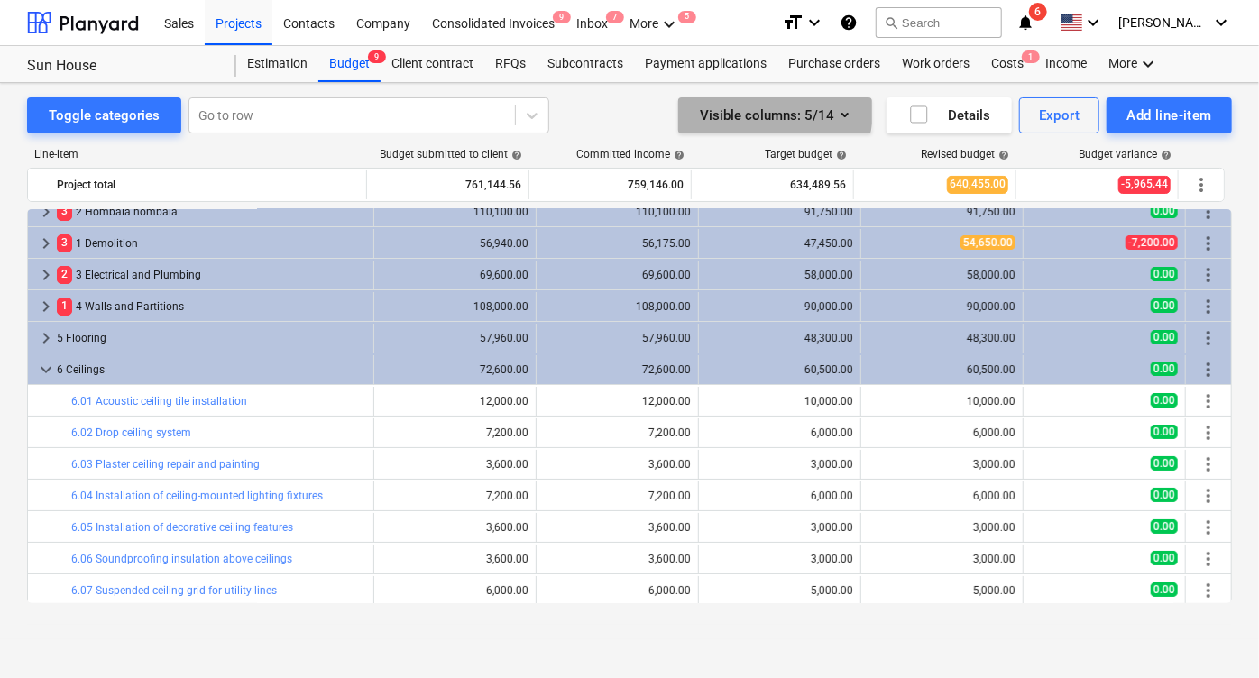
click at [776, 112] on div "Visible columns : 5/14" at bounding box center [775, 115] width 151 height 23
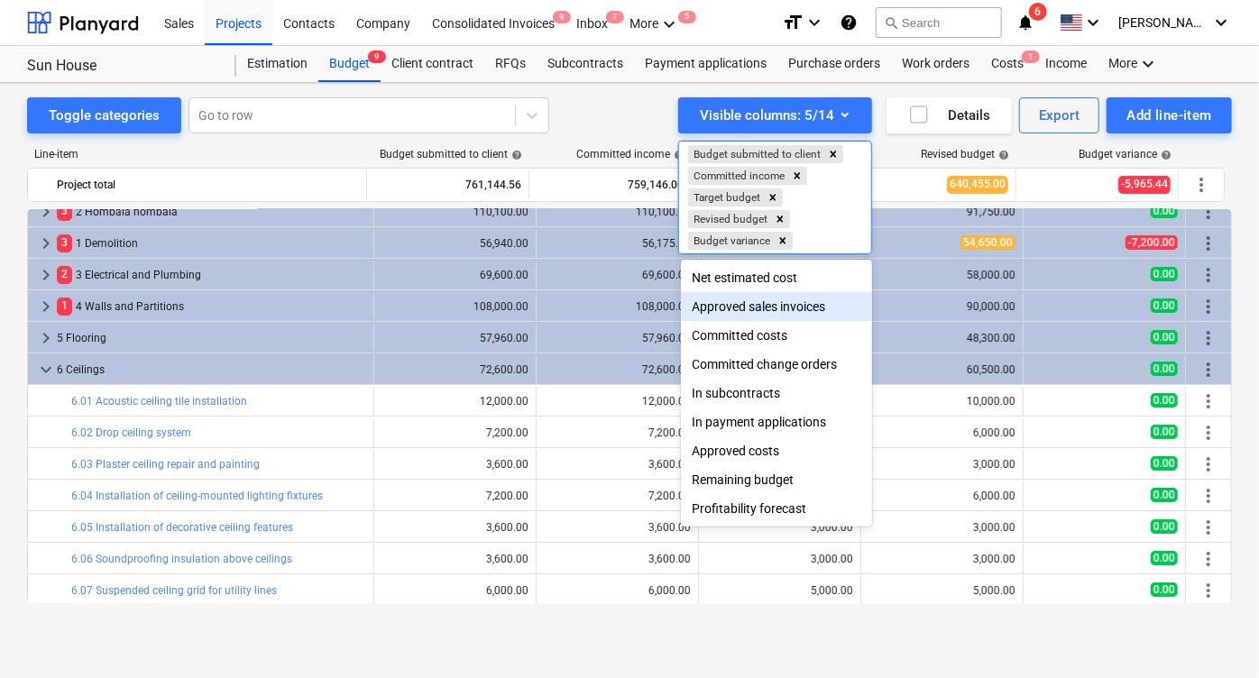
click at [746, 312] on div "Approved sales invoices" at bounding box center [776, 306] width 191 height 29
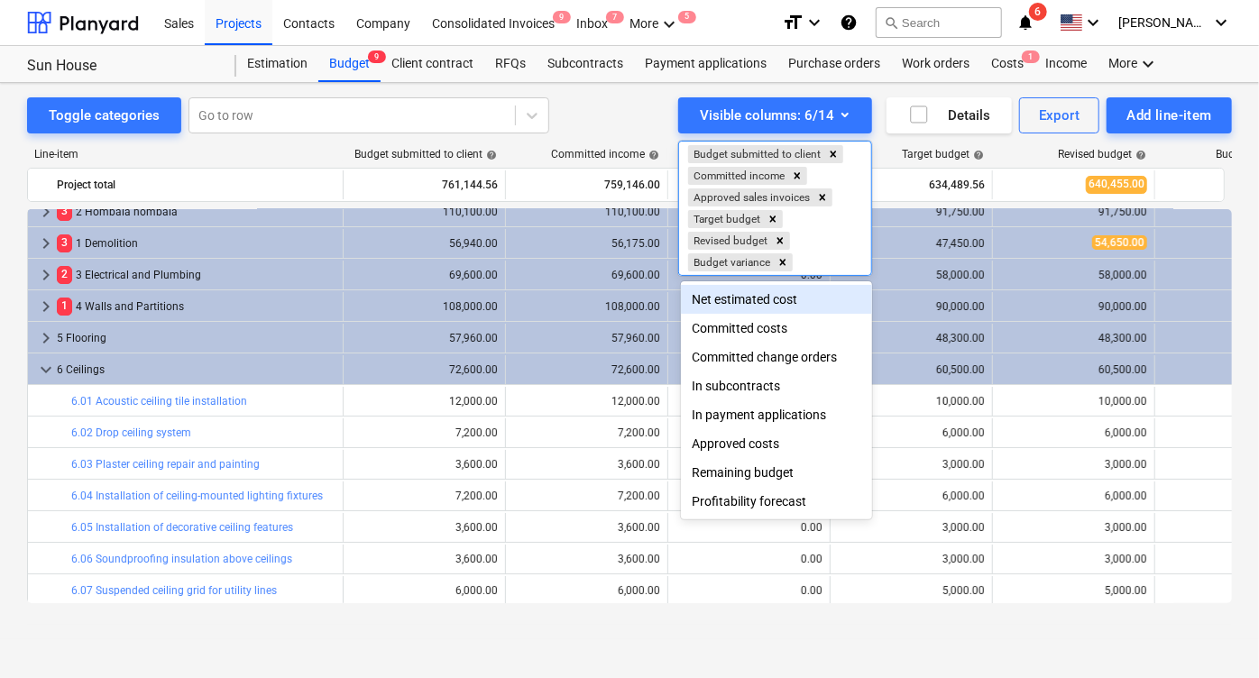
drag, startPoint x: 748, startPoint y: 308, endPoint x: 829, endPoint y: 252, distance: 98.6
click at [829, 252] on body "Sales Projects Contacts Company Consolidated Invoices 9 Inbox 7 More keyboard_a…" at bounding box center [629, 339] width 1259 height 678
click at [741, 442] on div "Approved costs" at bounding box center [776, 443] width 191 height 29
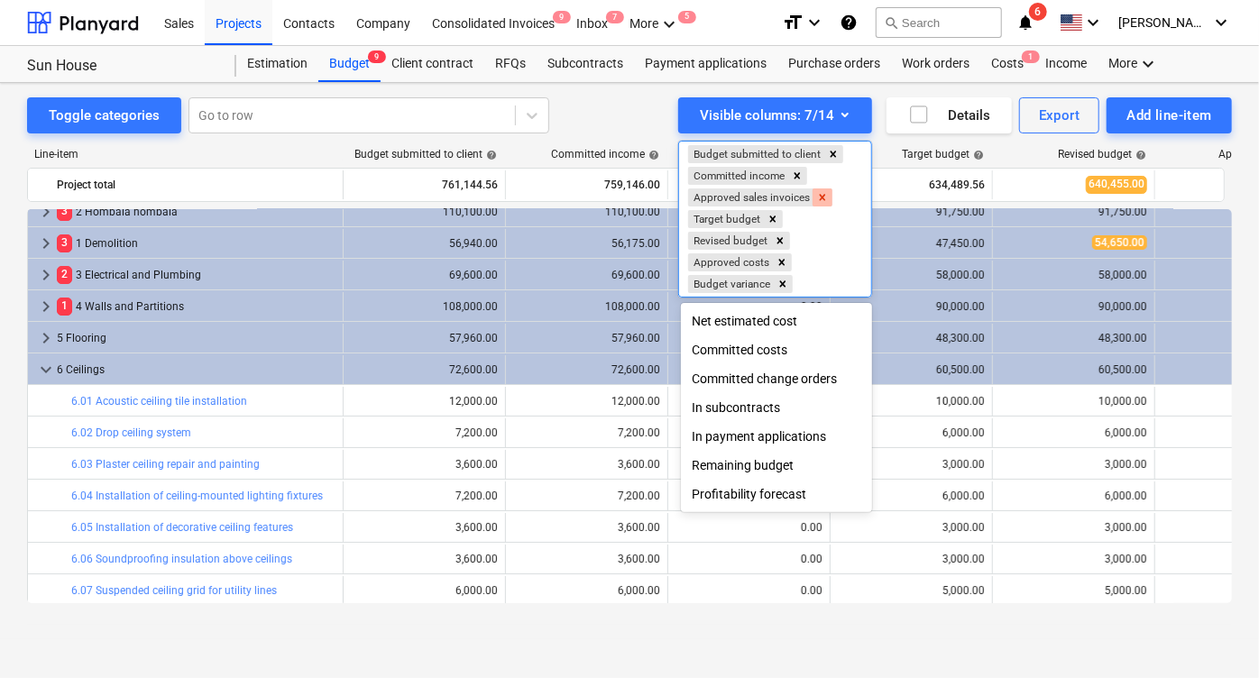
click at [827, 192] on icon "Remove Approved sales invoices" at bounding box center [822, 197] width 13 height 13
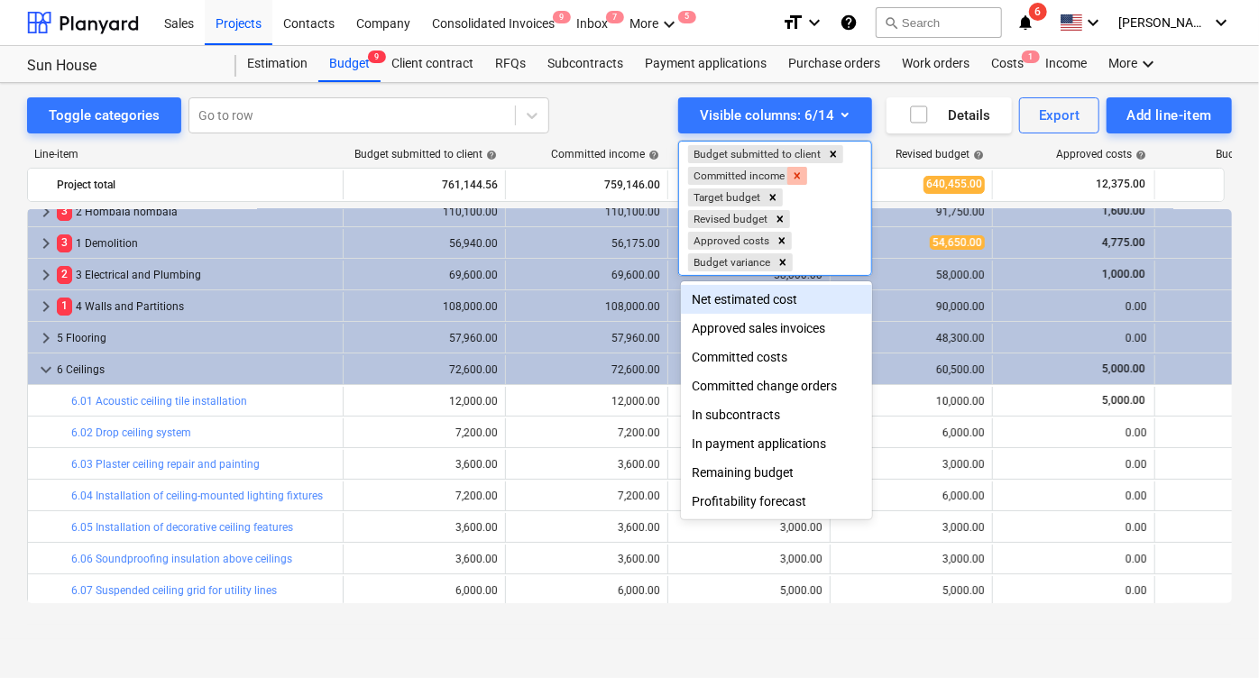
click at [801, 174] on icon "Remove Committed income" at bounding box center [797, 176] width 13 height 13
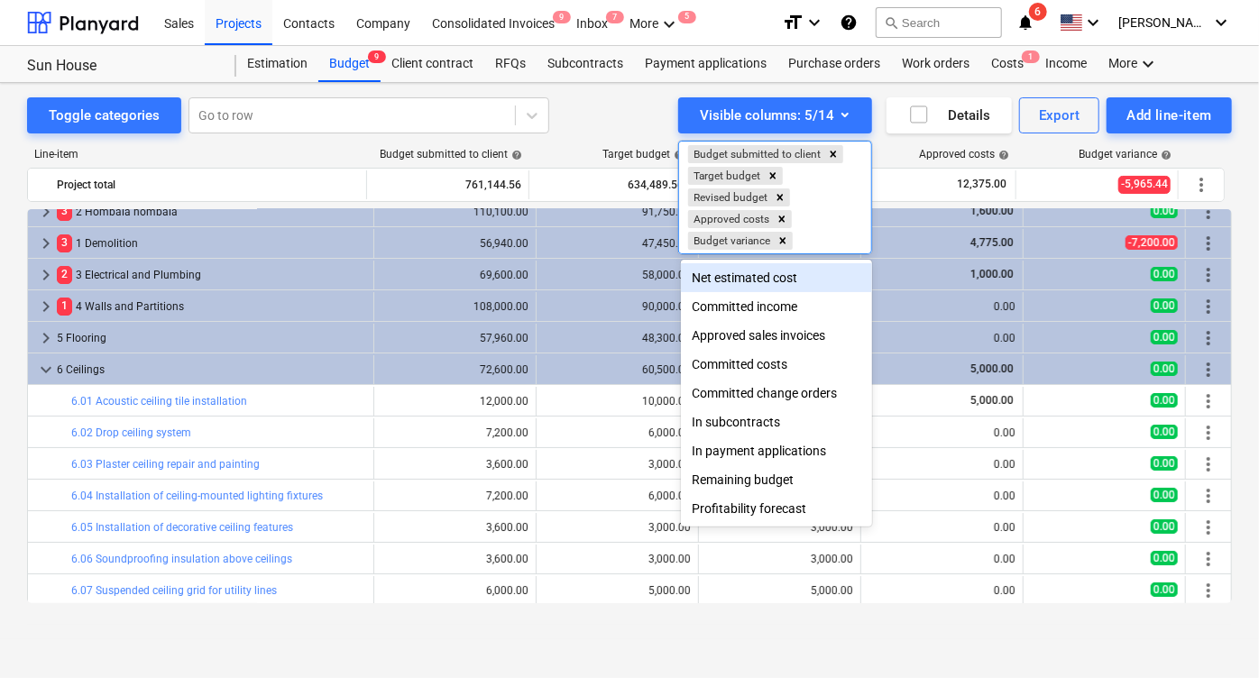
click at [999, 271] on div at bounding box center [629, 339] width 1259 height 678
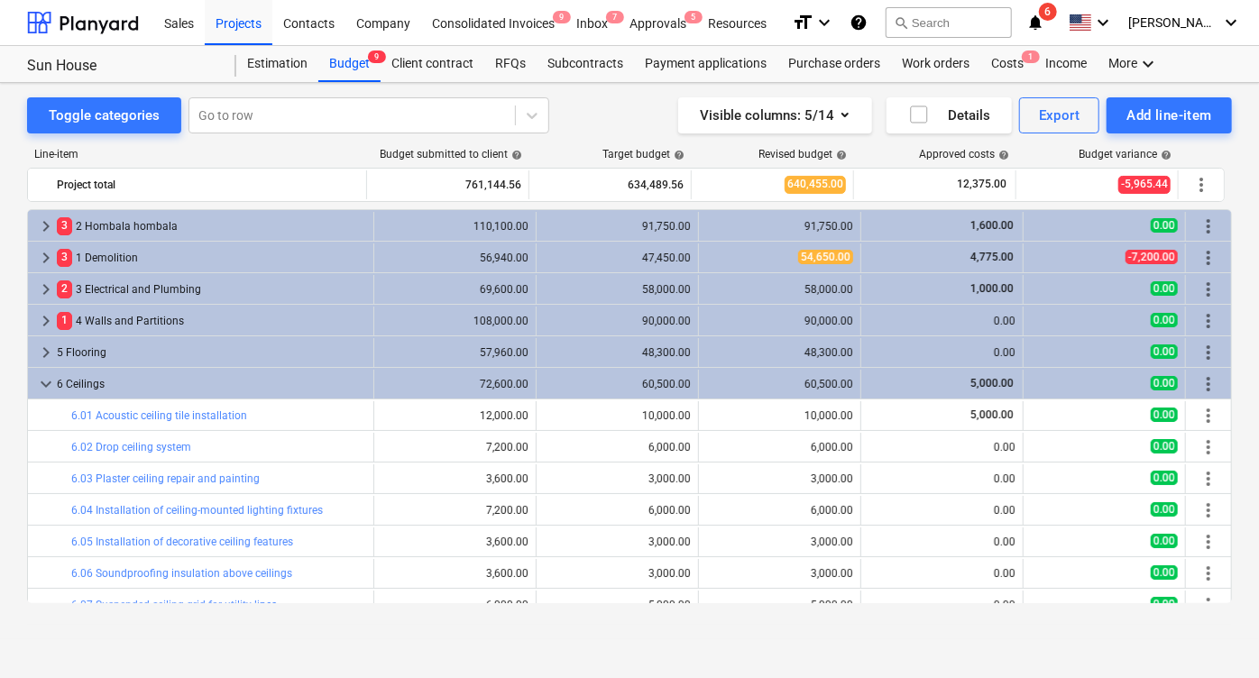
scroll to position [14, 0]
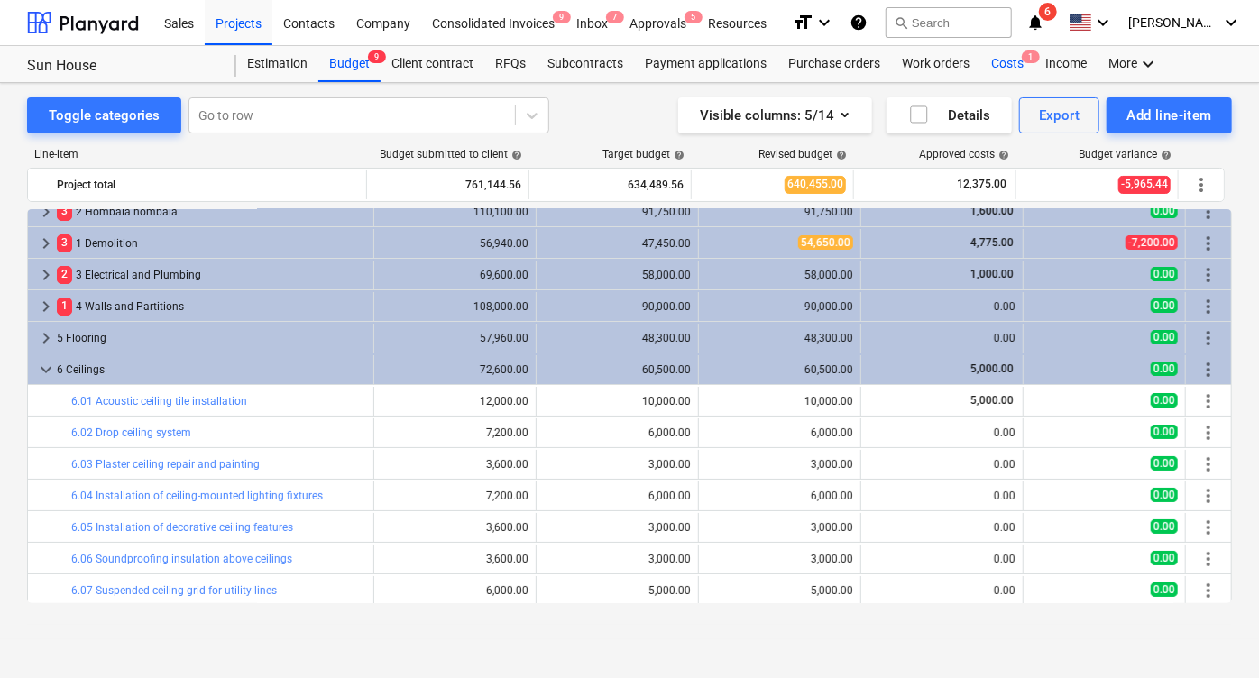
click at [997, 57] on div "Costs 1" at bounding box center [1007, 64] width 54 height 36
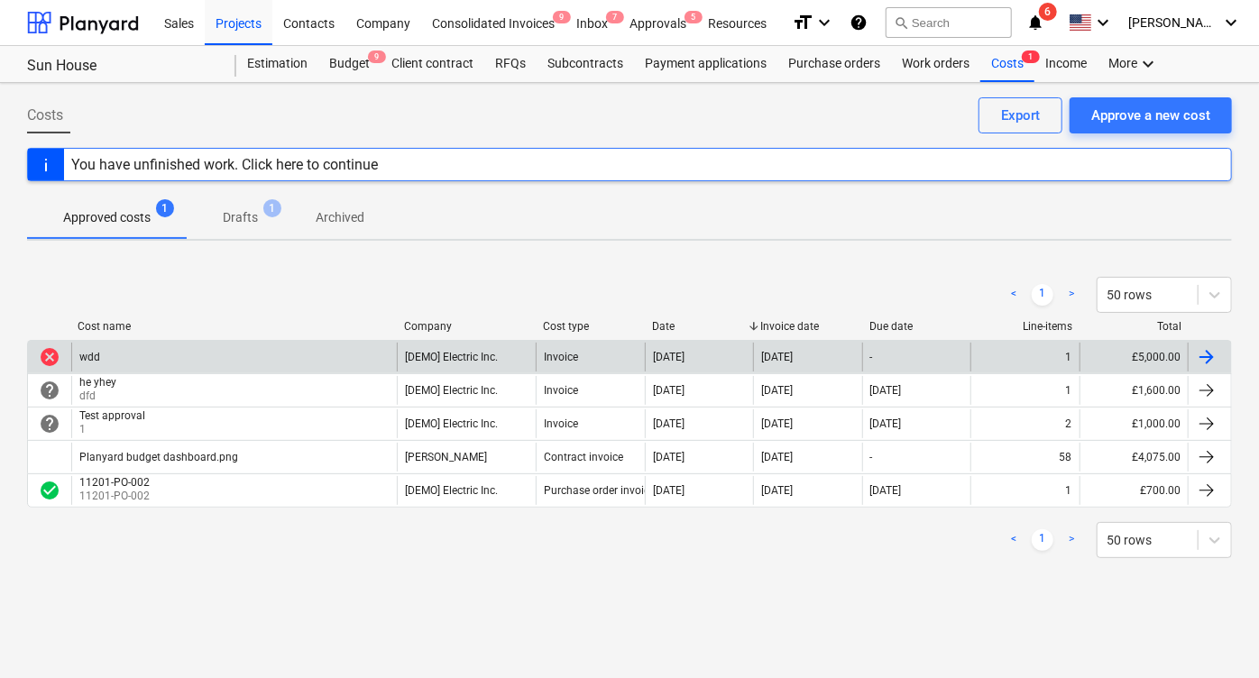
click at [250, 343] on div "wdd" at bounding box center [234, 357] width 326 height 29
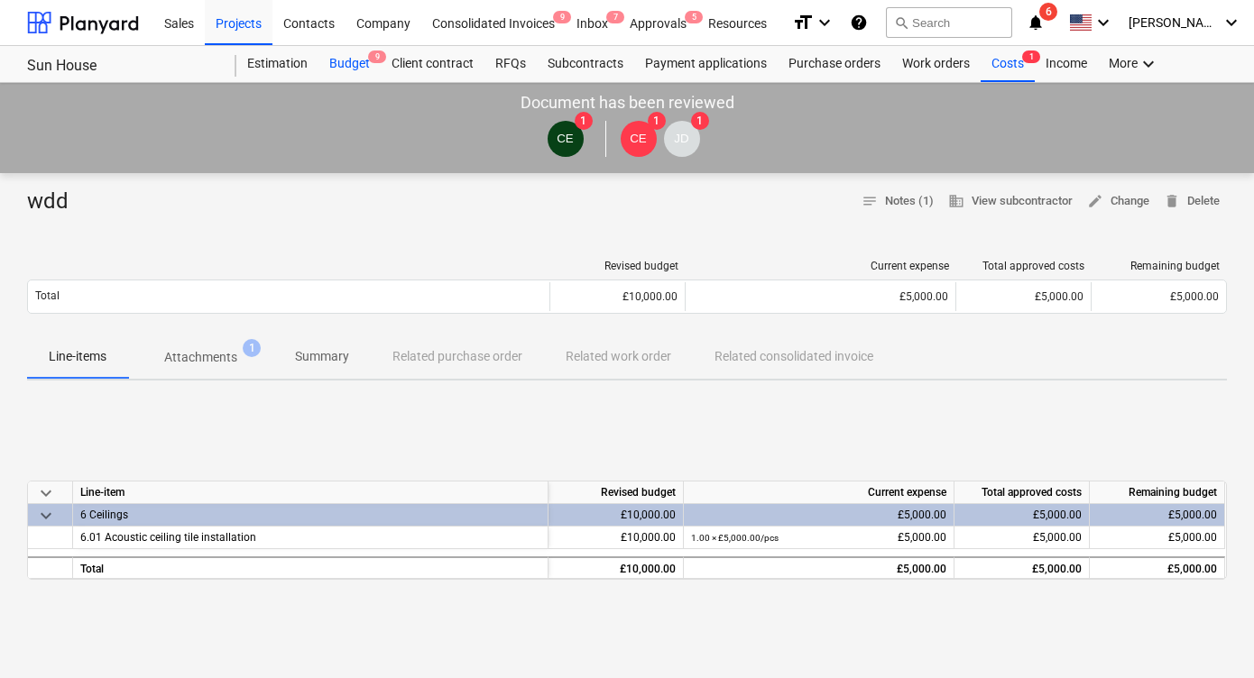
click at [353, 75] on div "Budget 9" at bounding box center [349, 64] width 62 height 36
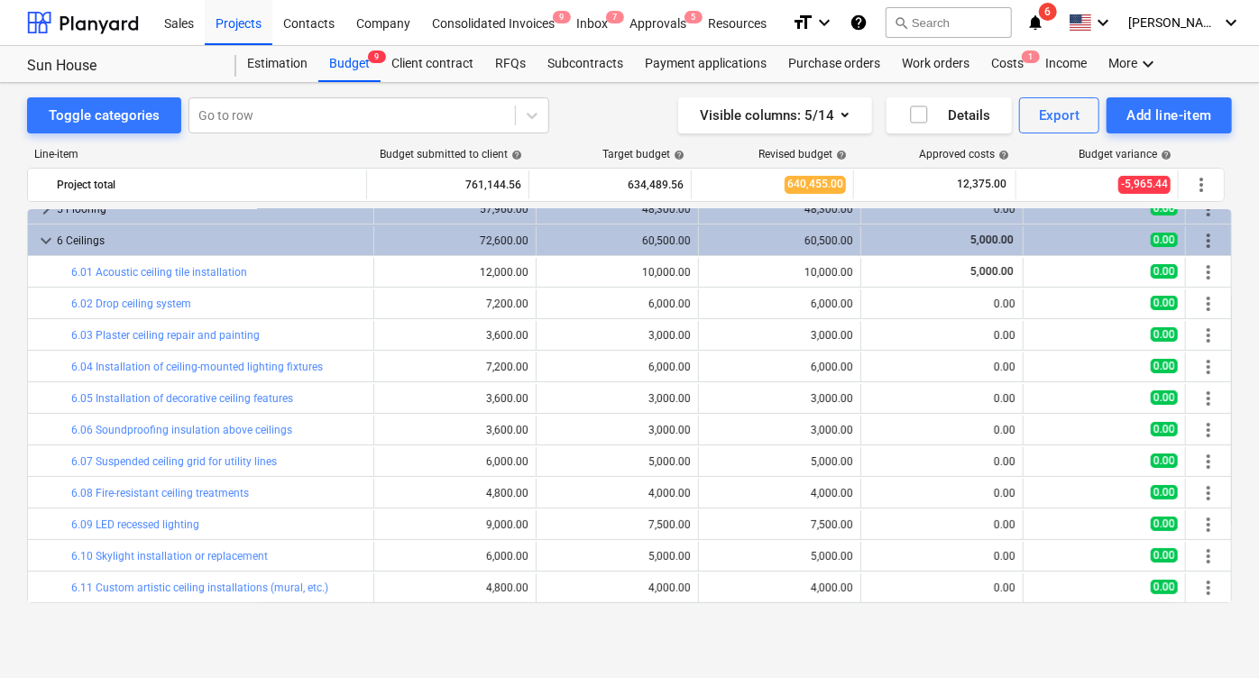
scroll to position [86, 0]
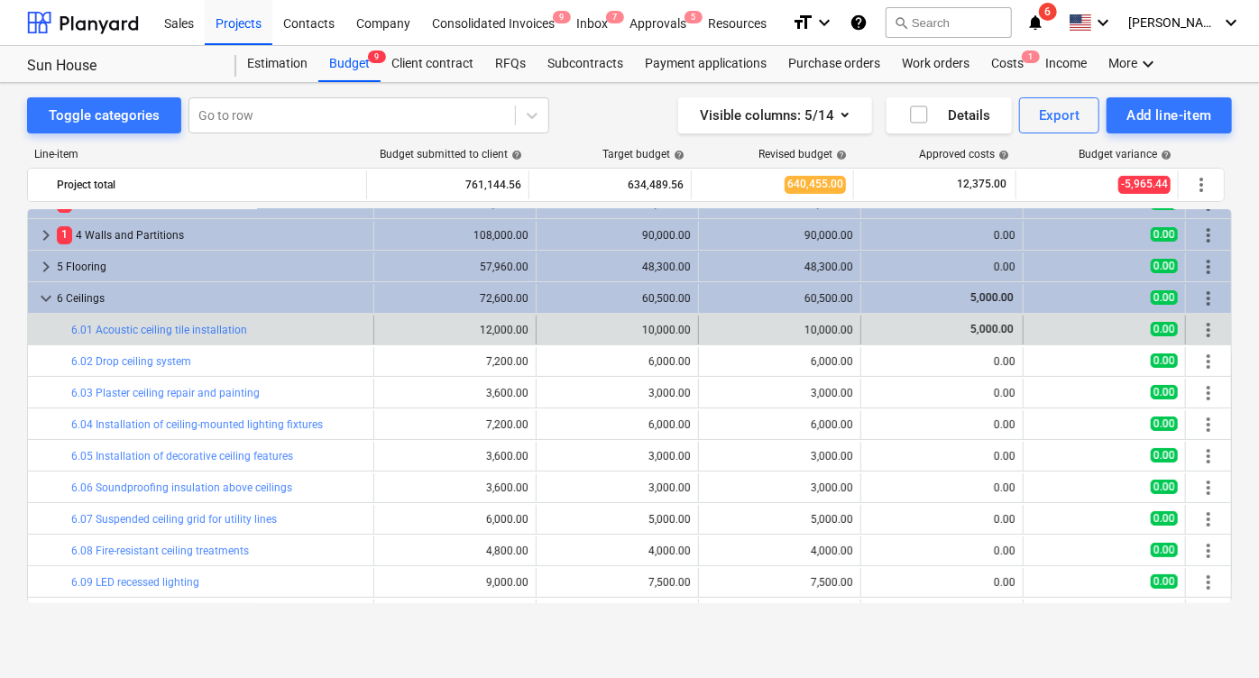
click at [201, 337] on div "bar_chart 6.01 Acoustic ceiling tile installation" at bounding box center [218, 330] width 295 height 29
click at [203, 326] on link "6.01 Acoustic ceiling tile installation" at bounding box center [159, 330] width 176 height 13
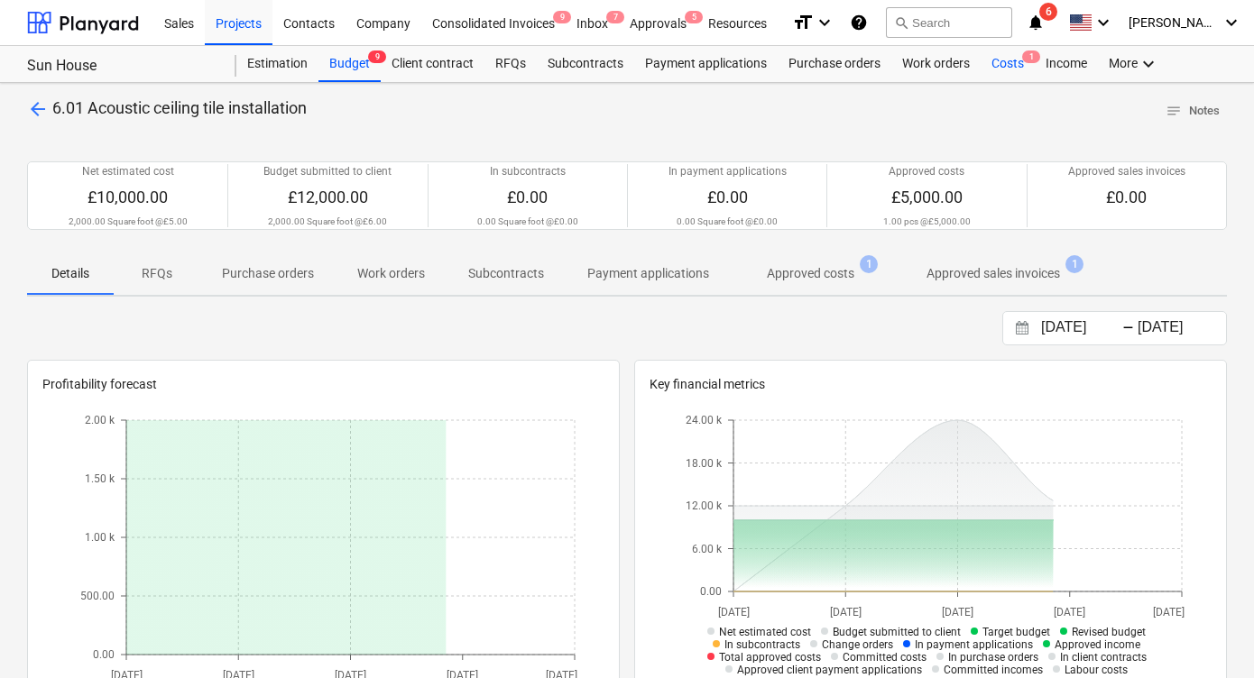
click at [1015, 56] on div "Costs 1" at bounding box center [1007, 64] width 54 height 36
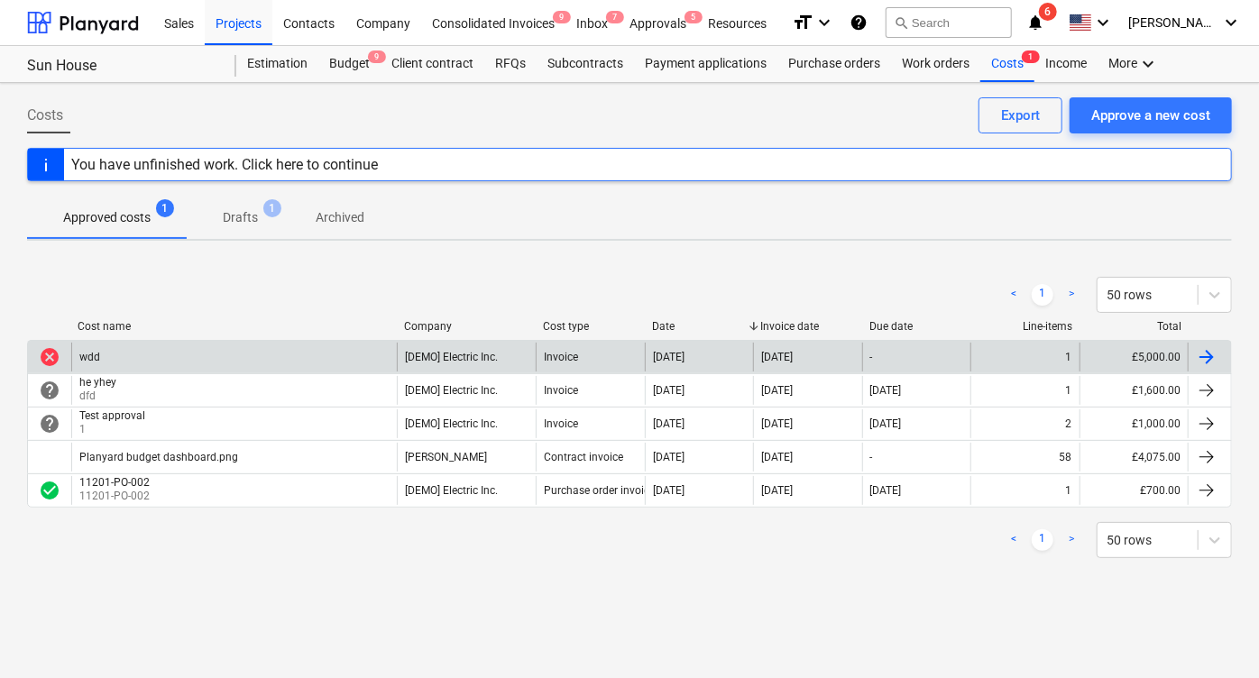
click at [115, 349] on div "wdd" at bounding box center [234, 357] width 326 height 29
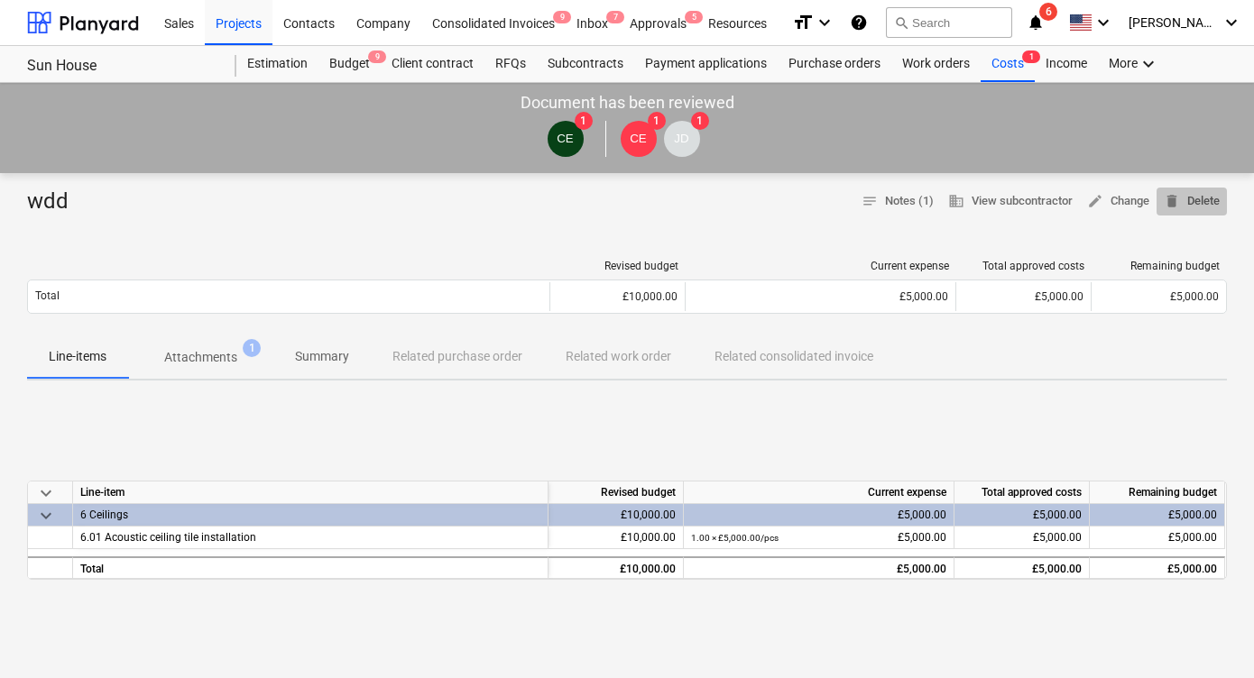
click at [1178, 206] on span "delete" at bounding box center [1171, 201] width 16 height 16
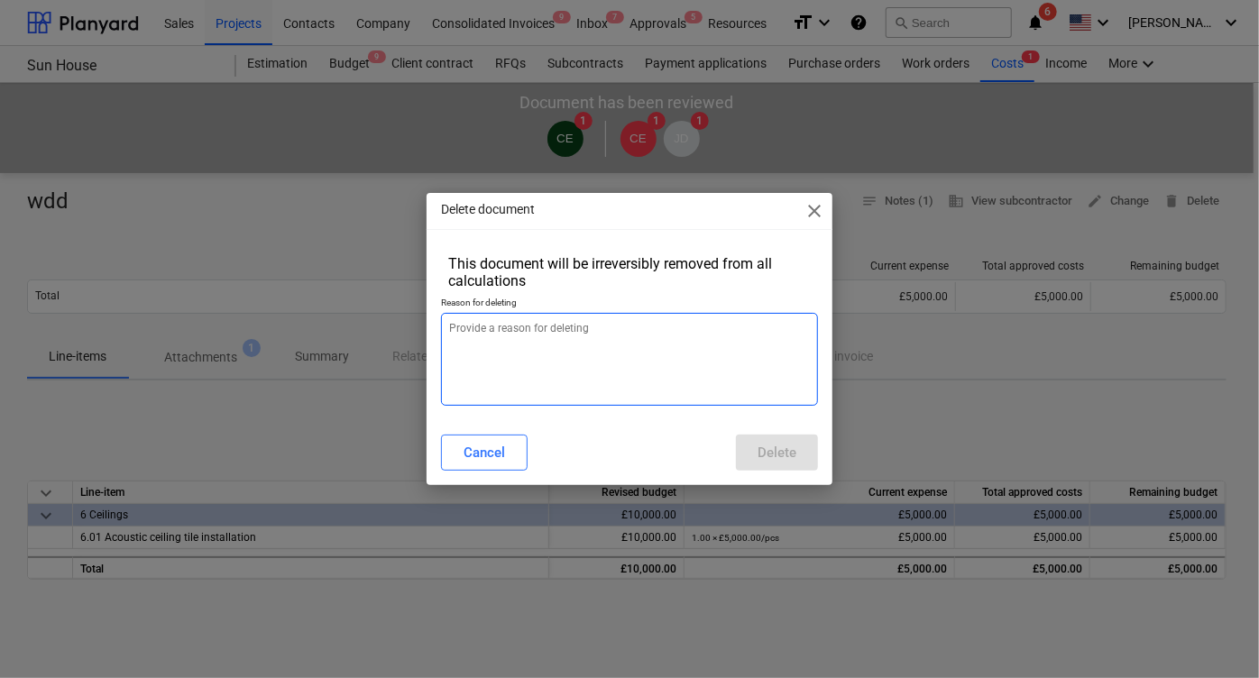
click at [679, 341] on textarea at bounding box center [629, 359] width 377 height 93
type textarea "x"
type textarea "j"
type textarea "x"
type textarea "jk"
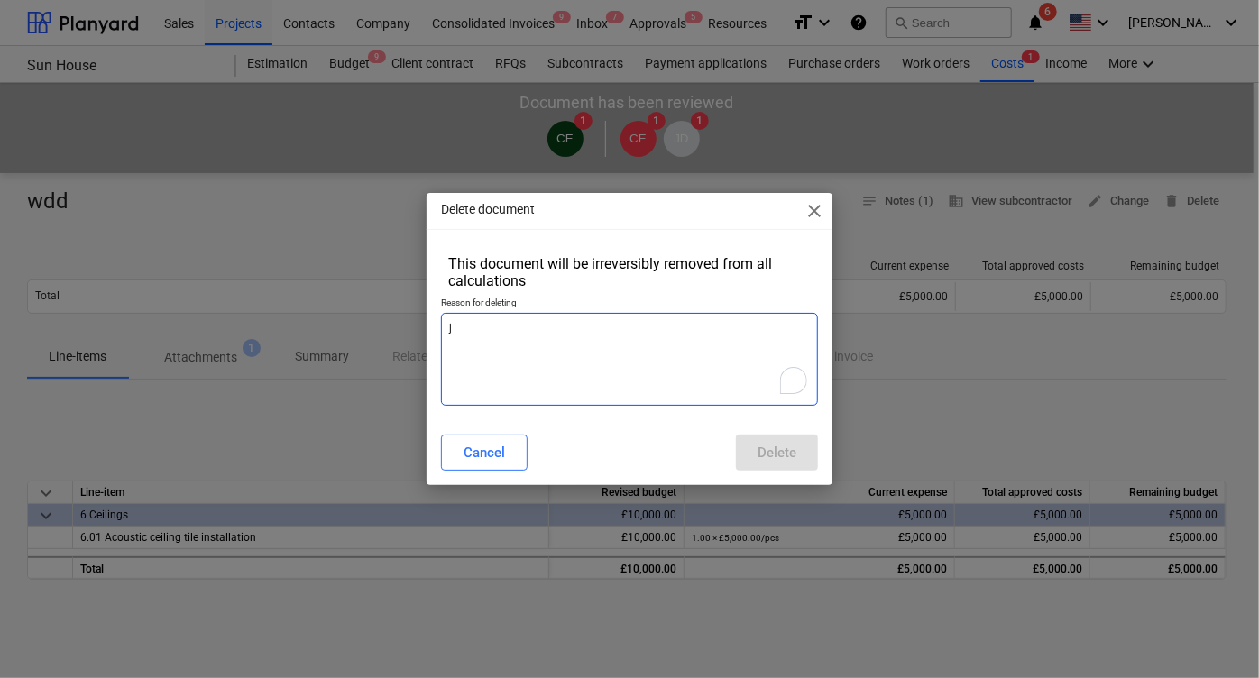
type textarea "x"
type textarea "jkh"
type textarea "x"
type textarea "jkhkj"
type textarea "x"
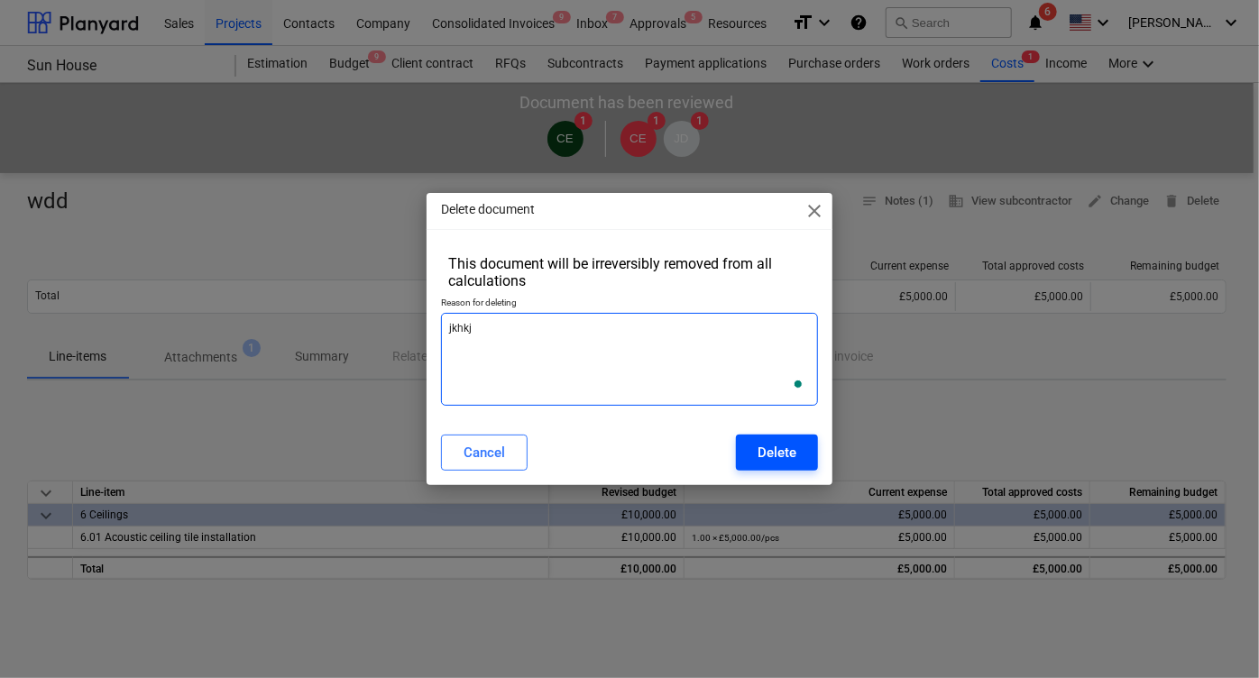
type textarea "jkhkj"
click at [788, 464] on button "Delete" at bounding box center [777, 453] width 82 height 36
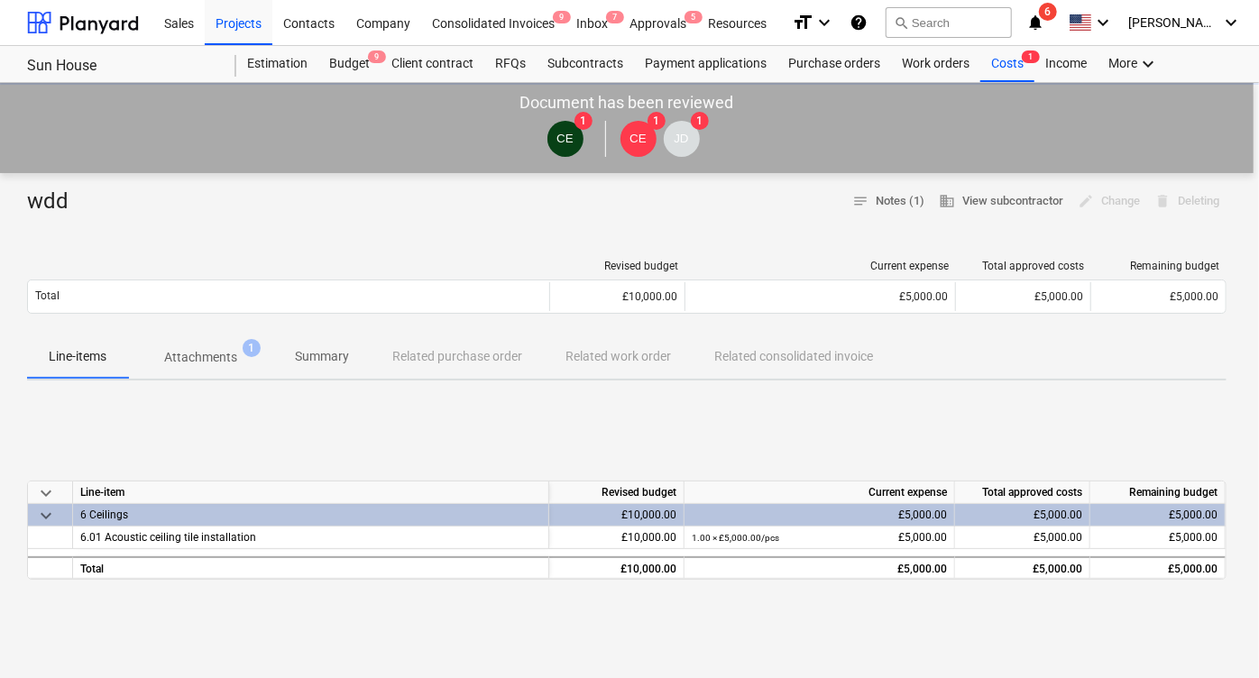
type textarea "x"
